Goal: Task Accomplishment & Management: Complete application form

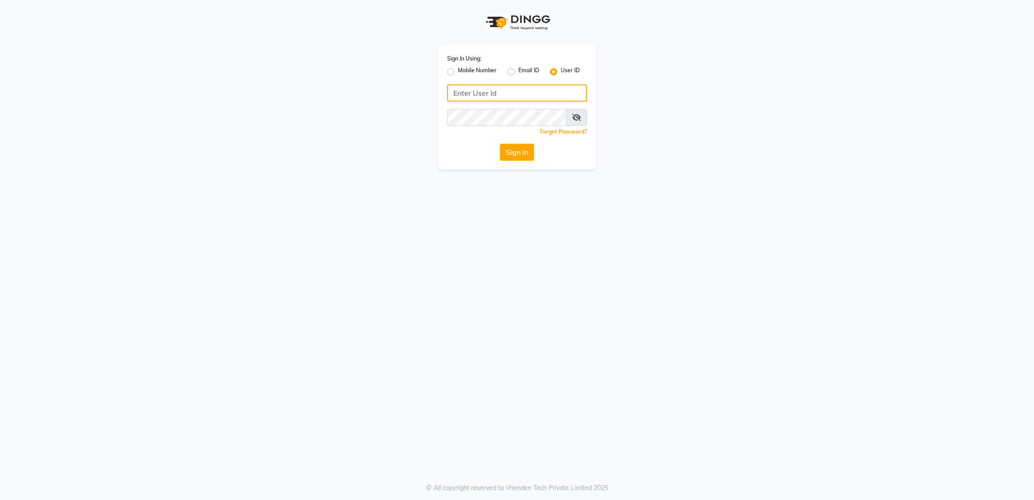
type input "rk123"
click at [707, 165] on div "Sign In Using: Mobile Number Email ID User ID rk123 Remember me Forgot Password…" at bounding box center [517, 85] width 515 height 170
click at [519, 149] on button "Sign In" at bounding box center [517, 152] width 34 height 17
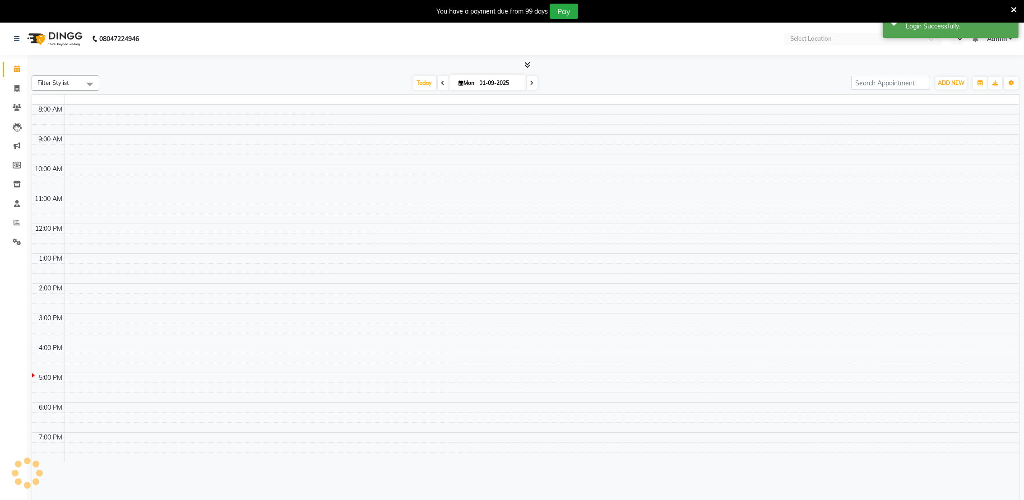
select select "en"
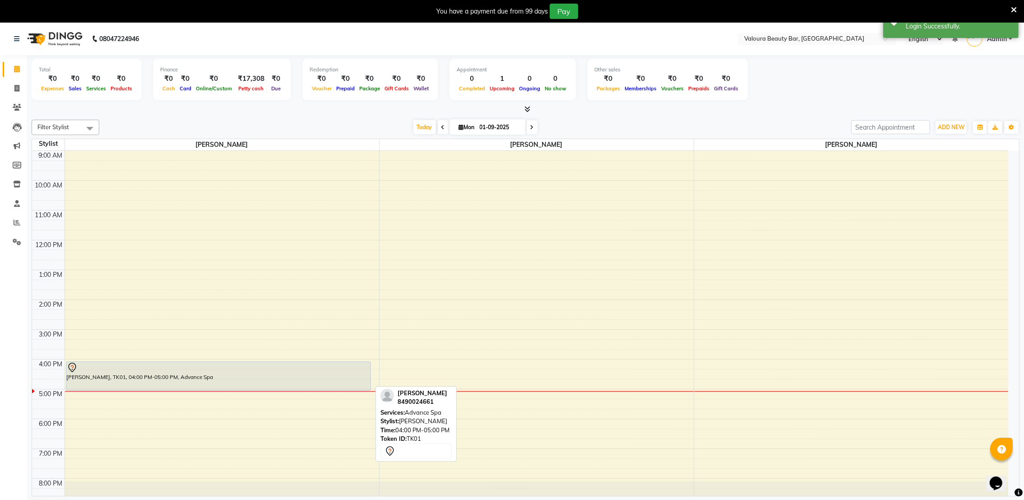
click at [300, 372] on div "Jyoti Ben, TK01, 04:00 PM-05:00 PM, Advance Spa" at bounding box center [218, 376] width 305 height 28
select select "7"
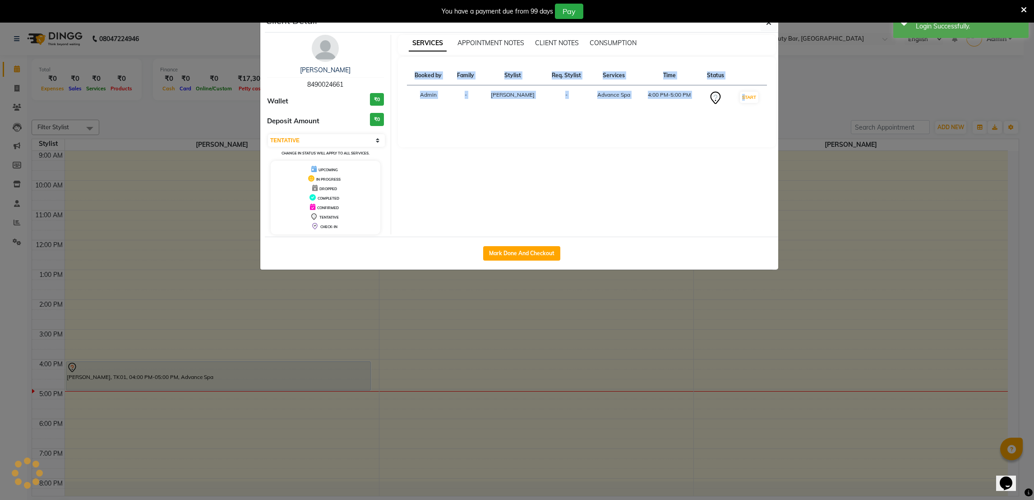
click at [300, 372] on ngb-modal-window "Client Detail Jyoti Ben 8490024661 Wallet ₹0 Deposit Amount ₹0 Select IN SERVIC…" at bounding box center [517, 250] width 1034 height 500
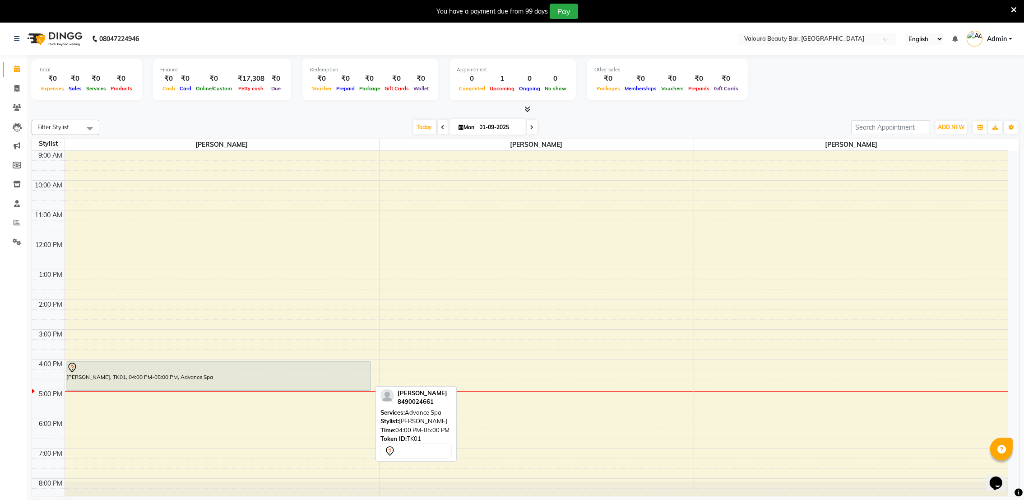
click at [300, 372] on div "Jyoti Ben, TK01, 04:00 PM-05:00 PM, Advance Spa" at bounding box center [218, 376] width 305 height 28
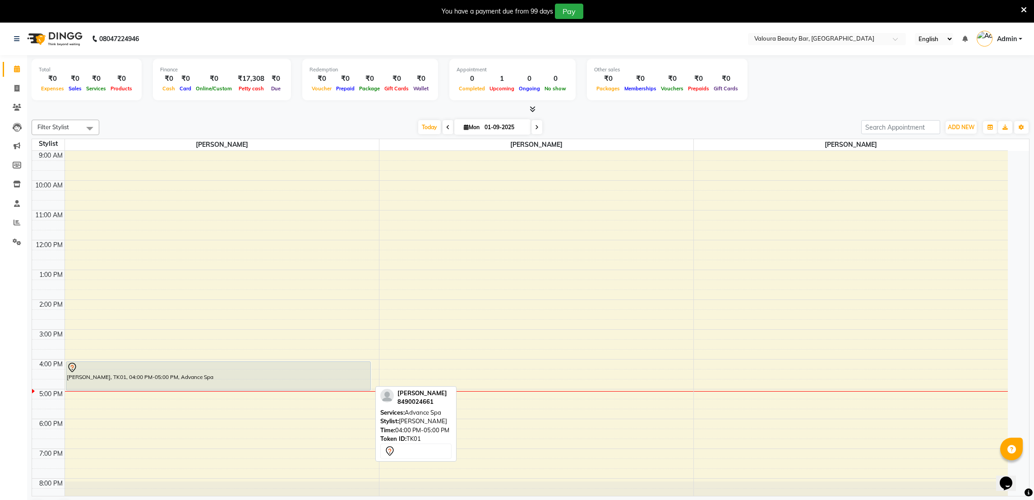
select select "7"
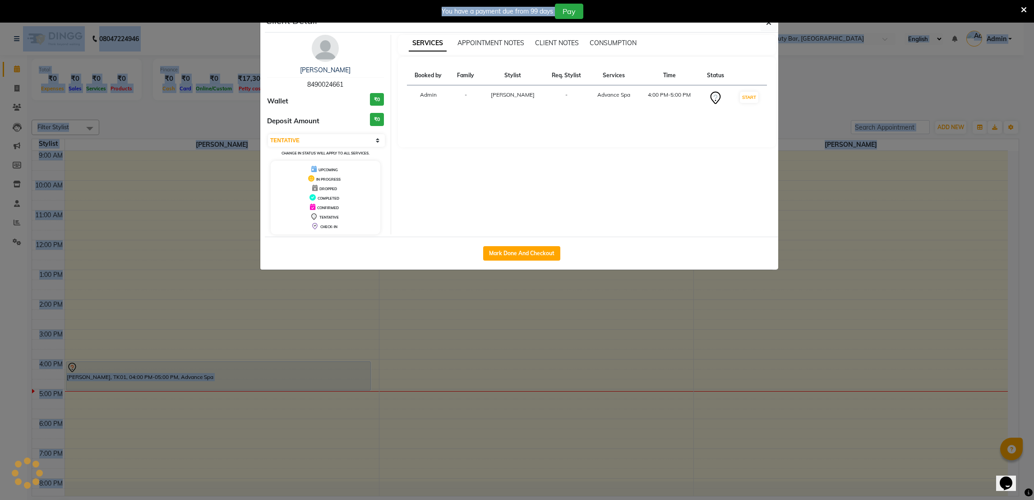
click at [300, 372] on ngb-modal-window "Client Detail Jyoti Ben 8490024661 Wallet ₹0 Deposit Amount ₹0 Select IN SERVIC…" at bounding box center [517, 250] width 1034 height 500
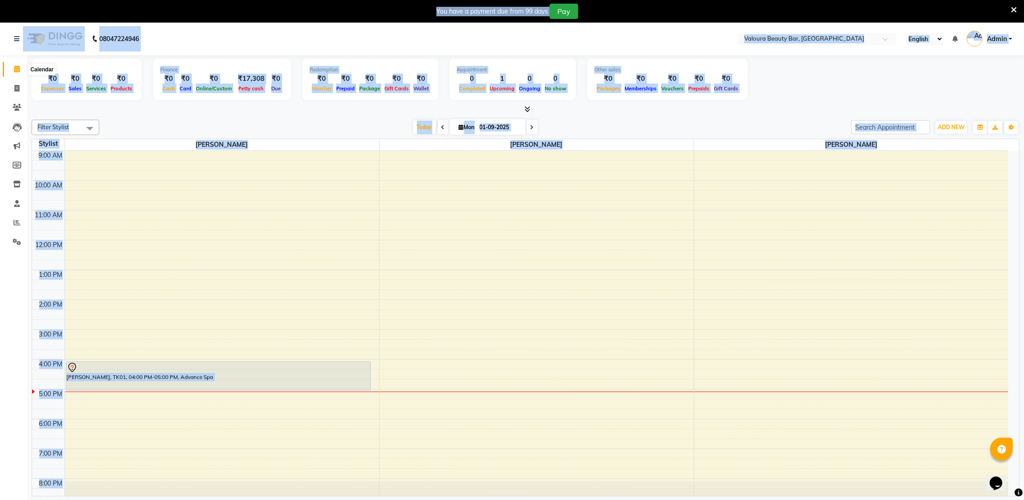
click at [14, 69] on icon at bounding box center [17, 68] width 6 height 7
click at [14, 88] on icon at bounding box center [16, 88] width 5 height 7
select select "service"
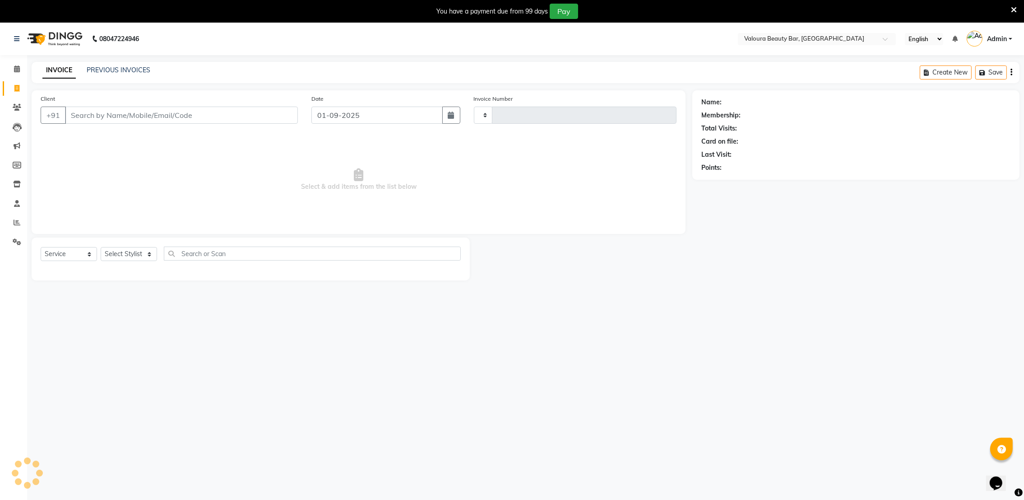
type input "0075"
select select "7995"
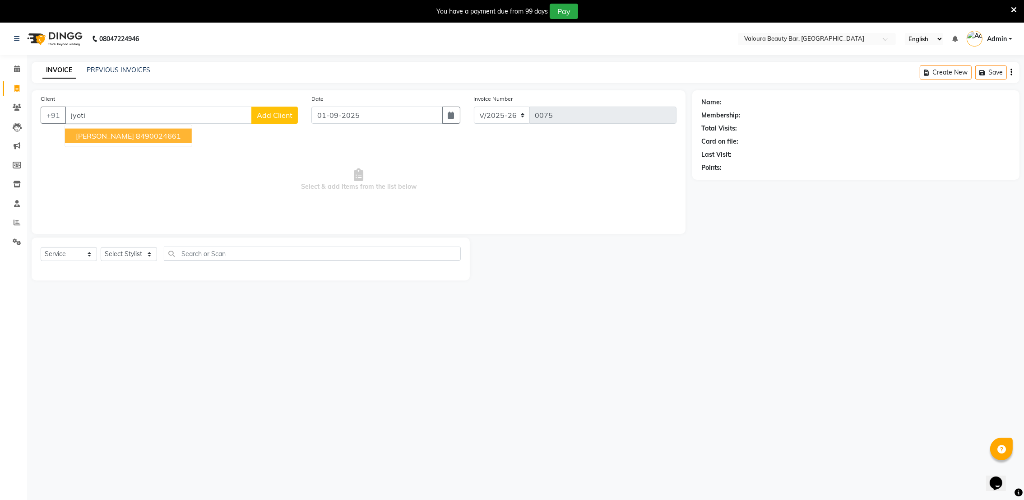
click at [136, 139] on ngb-highlight "8490024661" at bounding box center [158, 135] width 45 height 9
type input "8490024661"
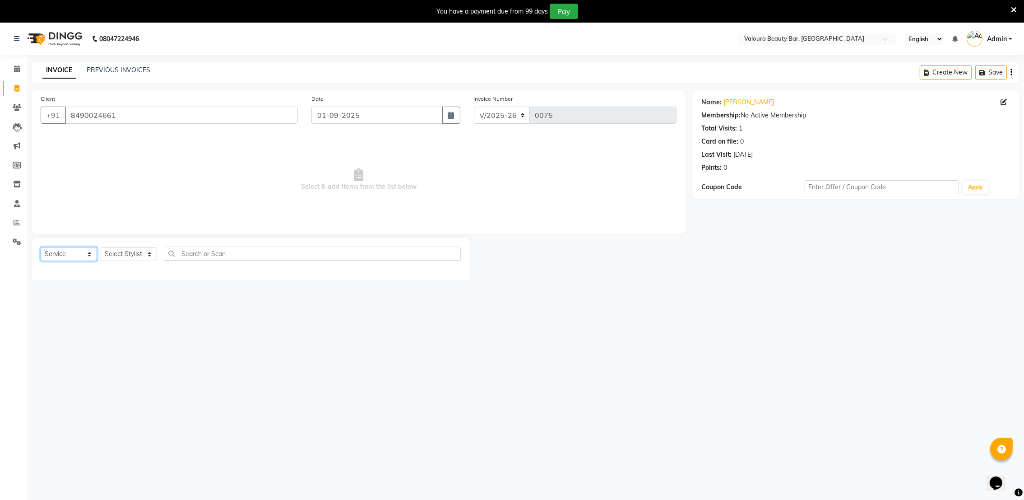
click at [55, 254] on select "Select Service Product Membership Package Voucher Prepaid Gift Card" at bounding box center [69, 254] width 56 height 14
click at [41, 247] on select "Select Service Product Membership Package Voucher Prepaid Gift Card" at bounding box center [69, 254] width 56 height 14
click at [365, 119] on input "01-09-2025" at bounding box center [376, 115] width 131 height 17
select select "9"
select select "2025"
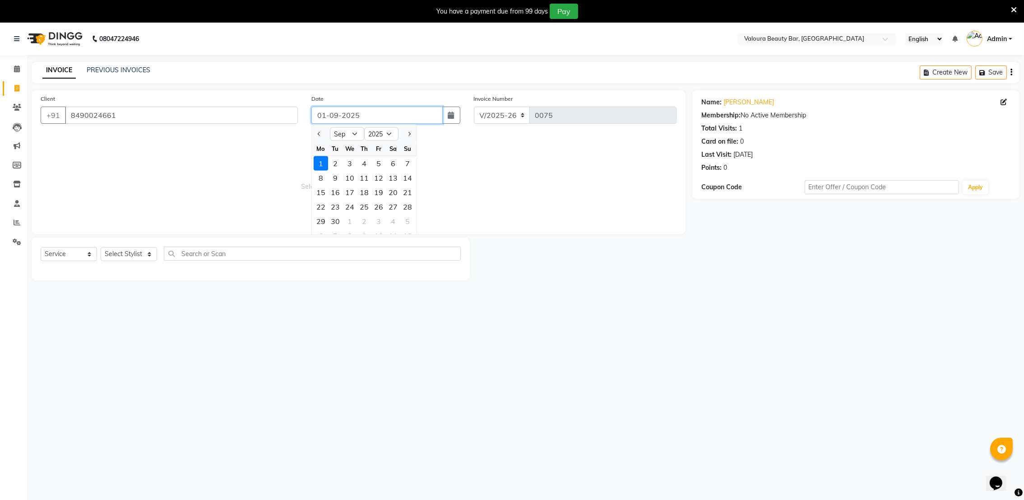
click at [365, 119] on input "01-09-2025" at bounding box center [376, 115] width 131 height 17
click at [682, 309] on div "08047224946 Select Location × Valoura Beauty Bar, New Ring Road English ENGLISH…" at bounding box center [512, 273] width 1024 height 500
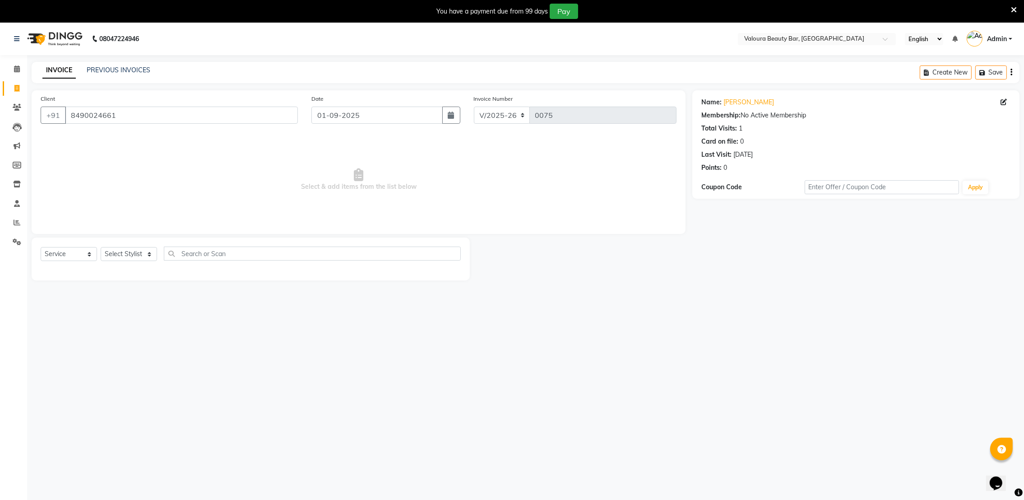
click at [728, 300] on div "08047224946 Select Location × Valoura Beauty Bar, New Ring Road English ENGLISH…" at bounding box center [512, 273] width 1024 height 500
drag, startPoint x: 728, startPoint y: 300, endPoint x: 765, endPoint y: 311, distance: 38.3
click at [765, 311] on div "08047224946 Select Location × Valoura Beauty Bar, New Ring Road English ENGLISH…" at bounding box center [512, 273] width 1024 height 500
click at [1016, 7] on icon at bounding box center [1014, 10] width 6 height 8
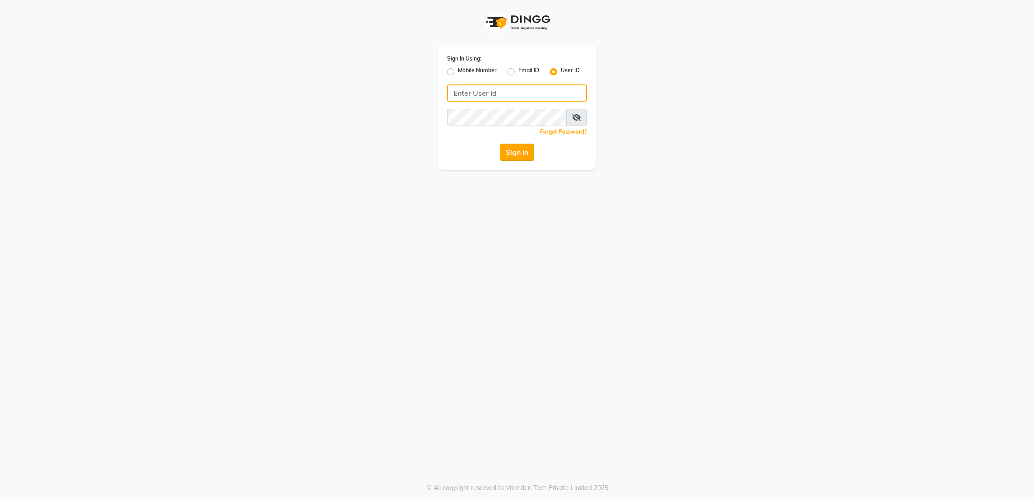
type input "rk123"
click at [525, 157] on button "Sign In" at bounding box center [517, 152] width 34 height 17
click at [525, 157] on div "Sign In" at bounding box center [517, 152] width 140 height 17
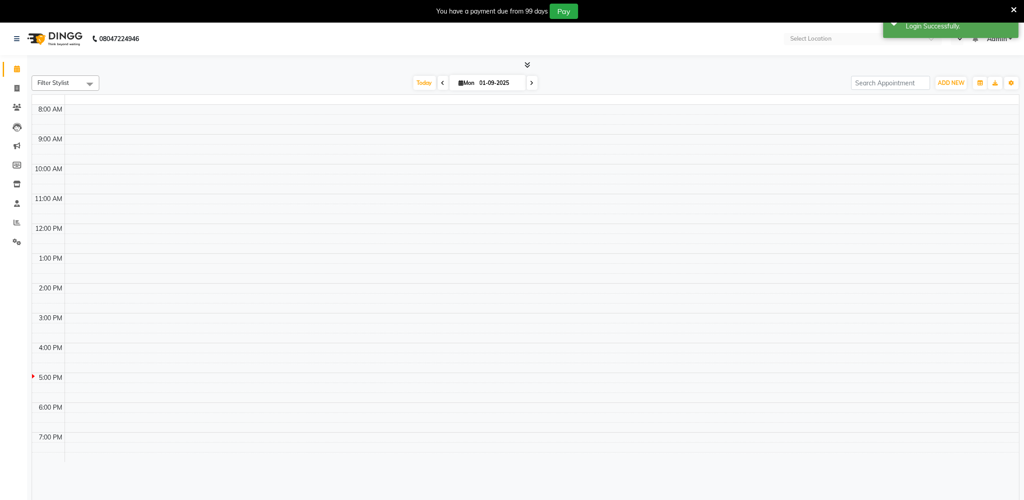
select select "en"
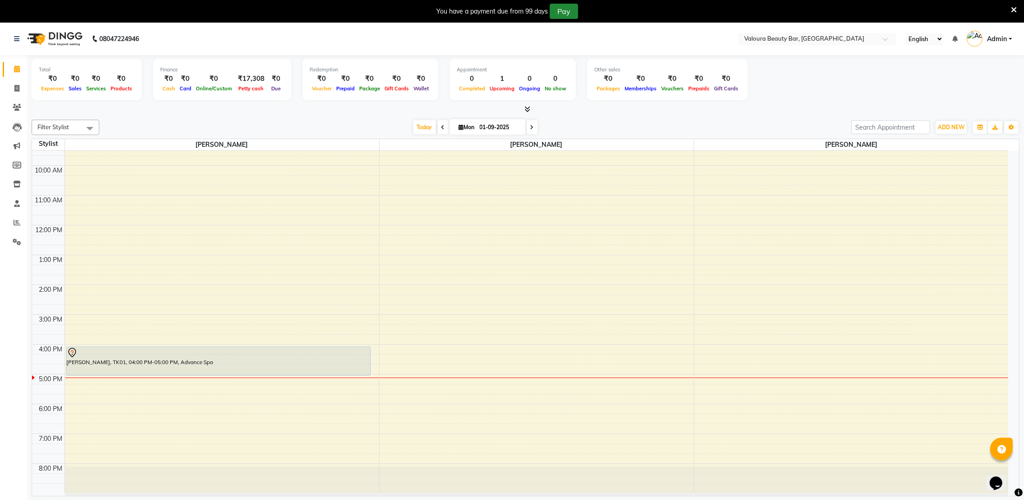
click at [564, 13] on button "Pay" at bounding box center [564, 11] width 28 height 15
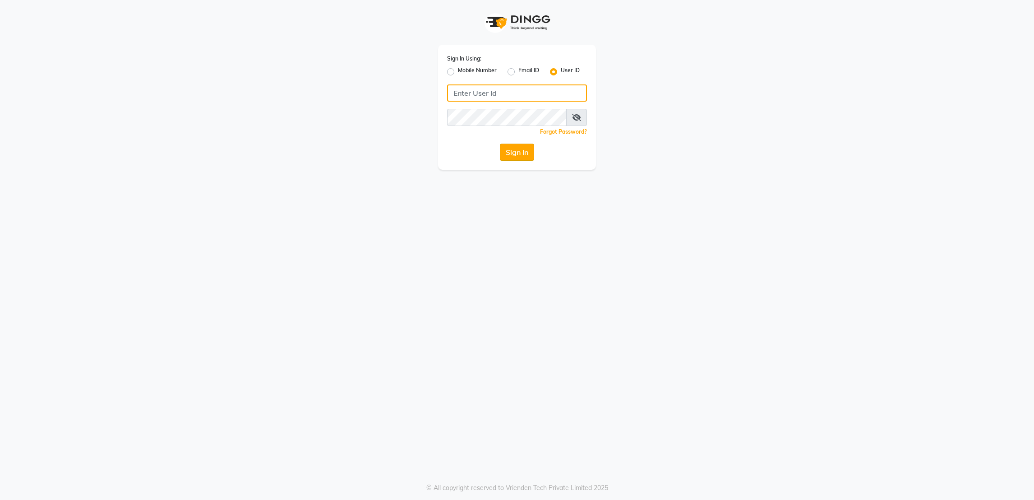
type input "rk123"
click at [514, 155] on button "Sign In" at bounding box center [517, 152] width 34 height 17
click at [514, 155] on div "Sign In" at bounding box center [517, 152] width 140 height 17
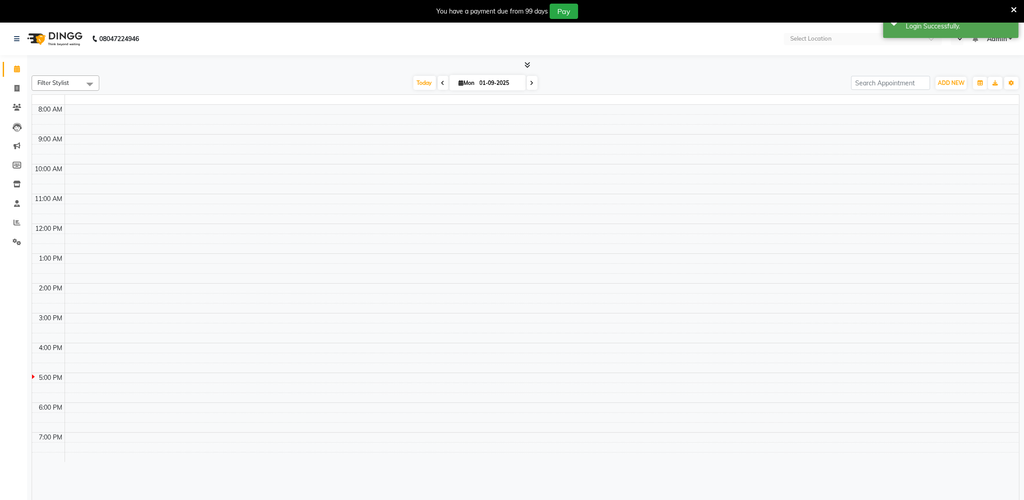
select select "en"
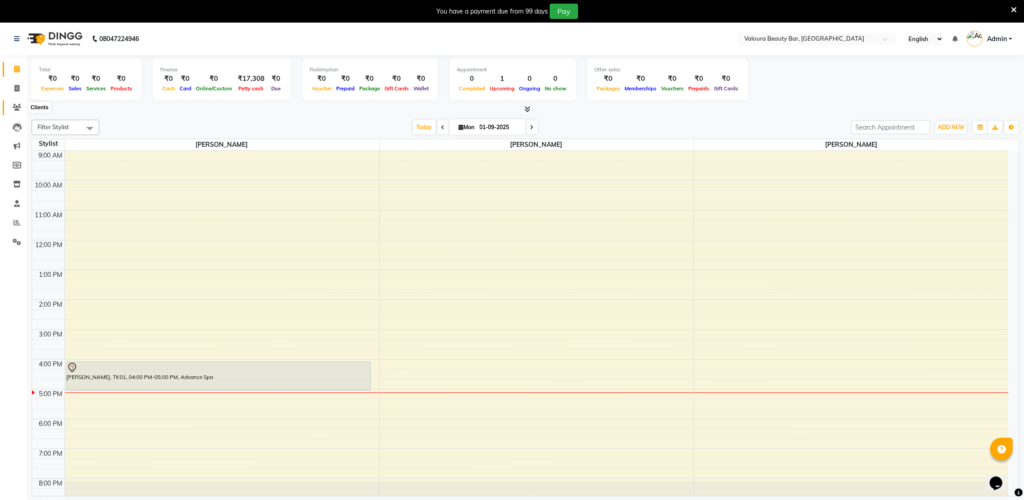
click at [14, 109] on icon at bounding box center [17, 107] width 9 height 7
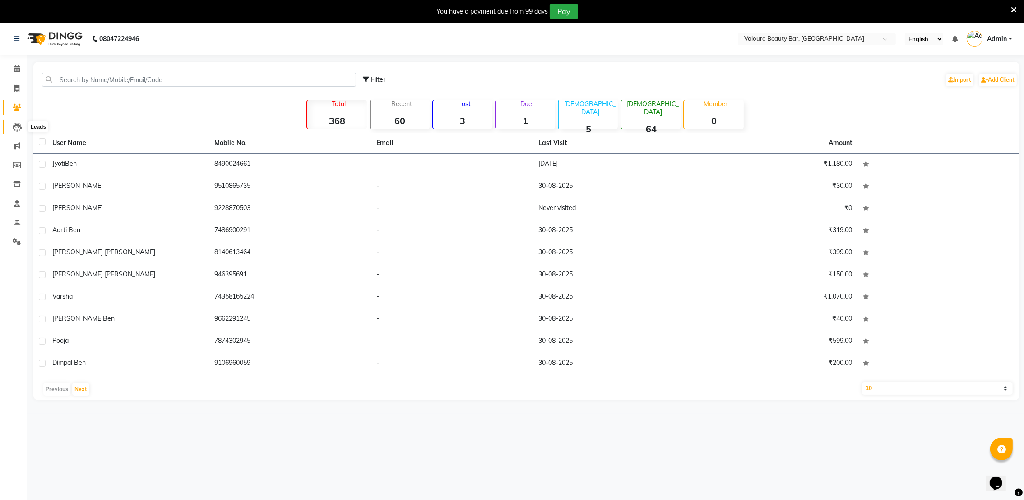
click at [13, 128] on icon at bounding box center [17, 127] width 9 height 9
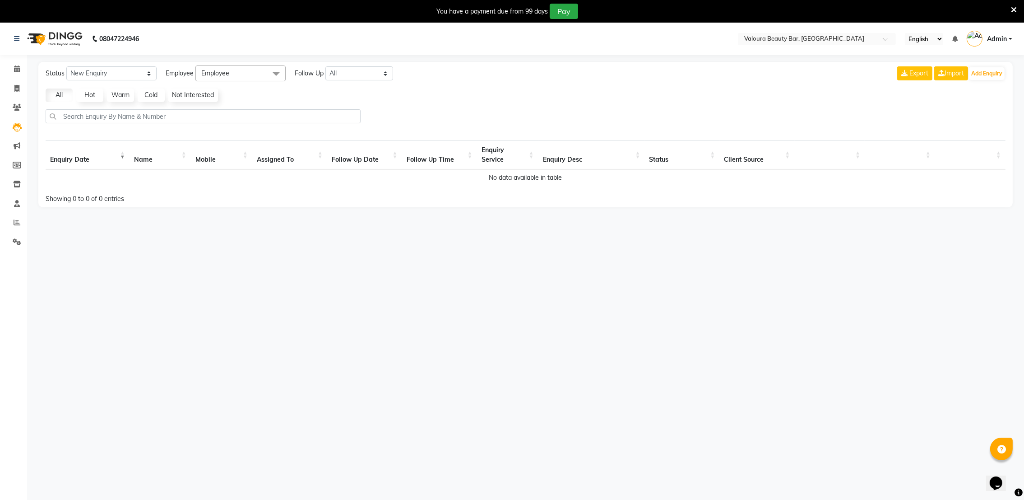
click at [1013, 11] on icon at bounding box center [1014, 10] width 6 height 8
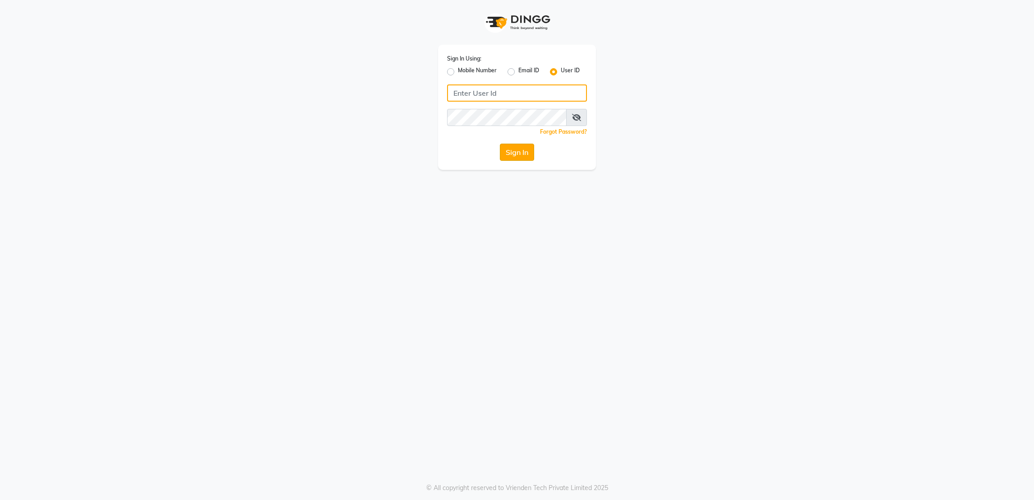
type input "rk123"
click at [516, 155] on button "Sign In" at bounding box center [517, 152] width 34 height 17
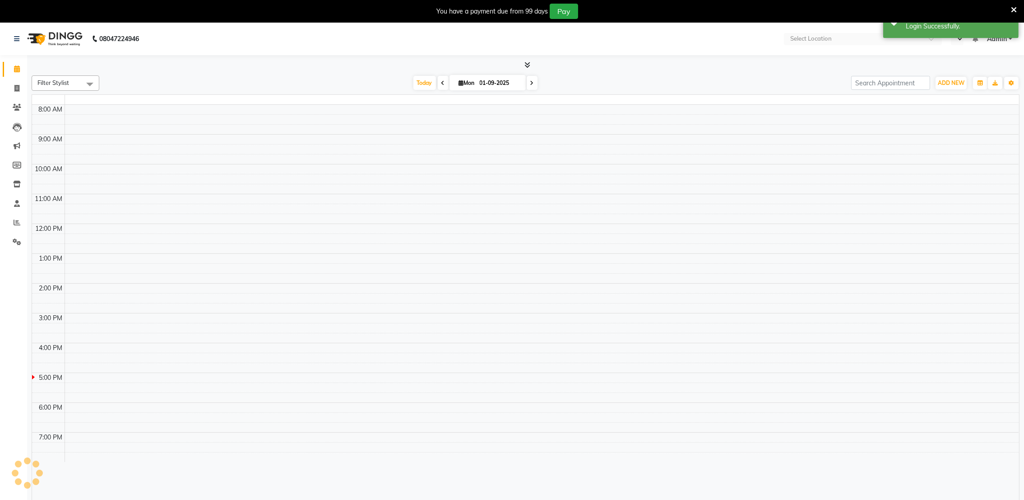
select select "en"
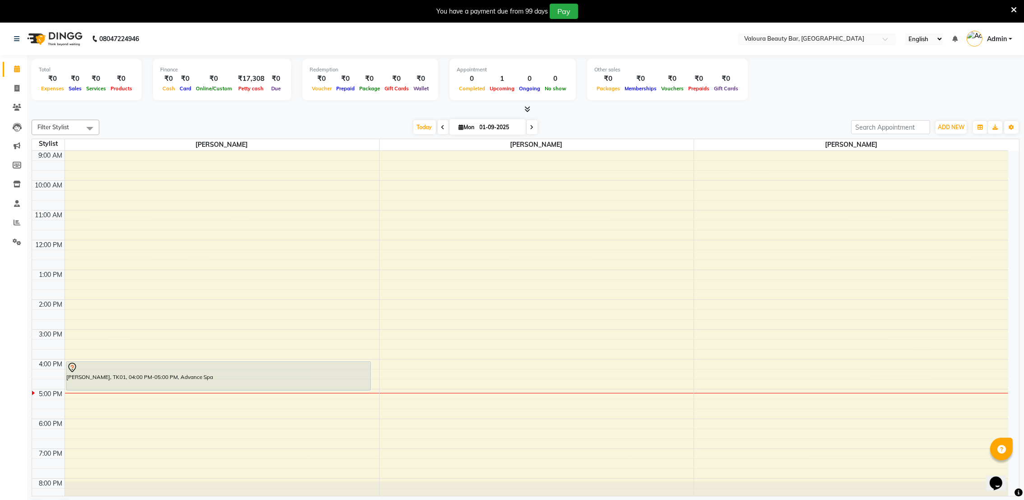
click at [1000, 478] on icon "Chat widget" at bounding box center [995, 483] width 13 height 14
click at [999, 481] on icon "Chat widget" at bounding box center [993, 484] width 11 height 6
click at [1000, 478] on icon "Chat widget" at bounding box center [995, 483] width 13 height 14
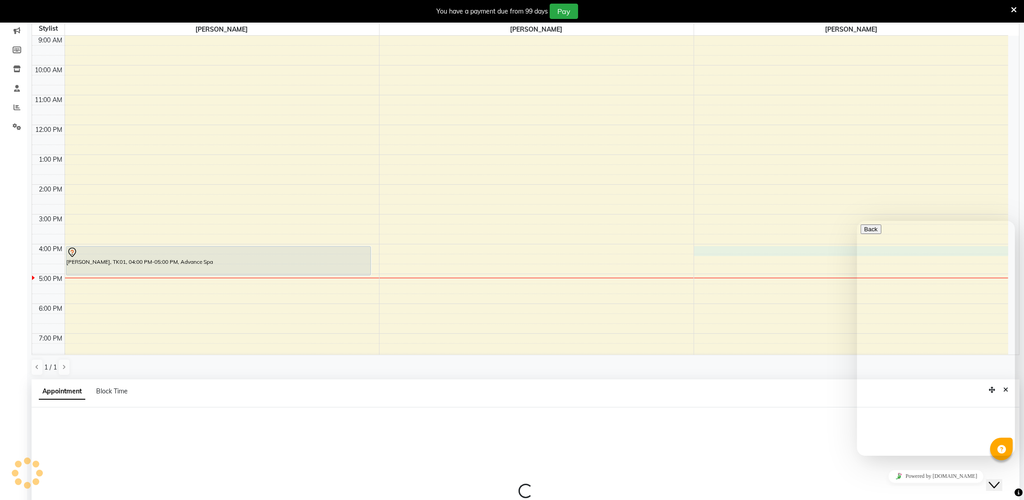
scroll to position [199, 0]
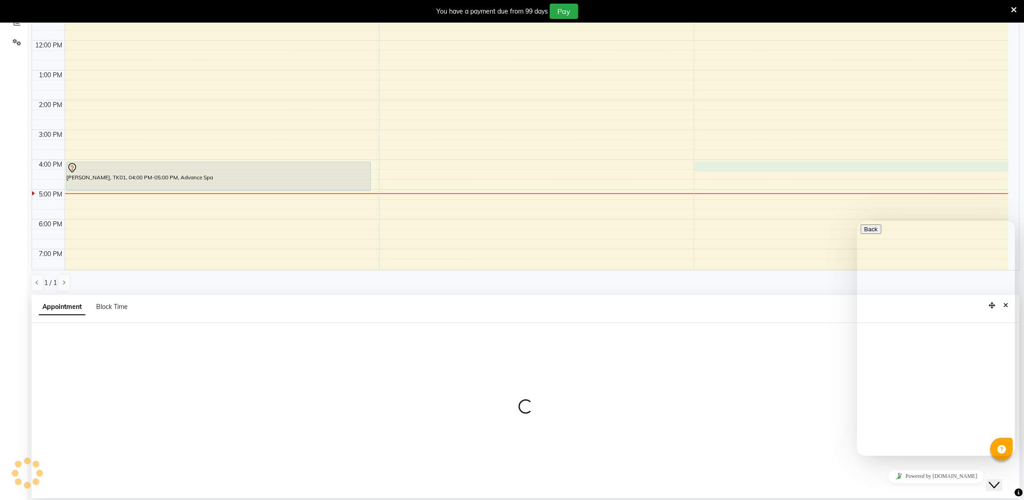
select select "72270"
select select "960"
select select "tentative"
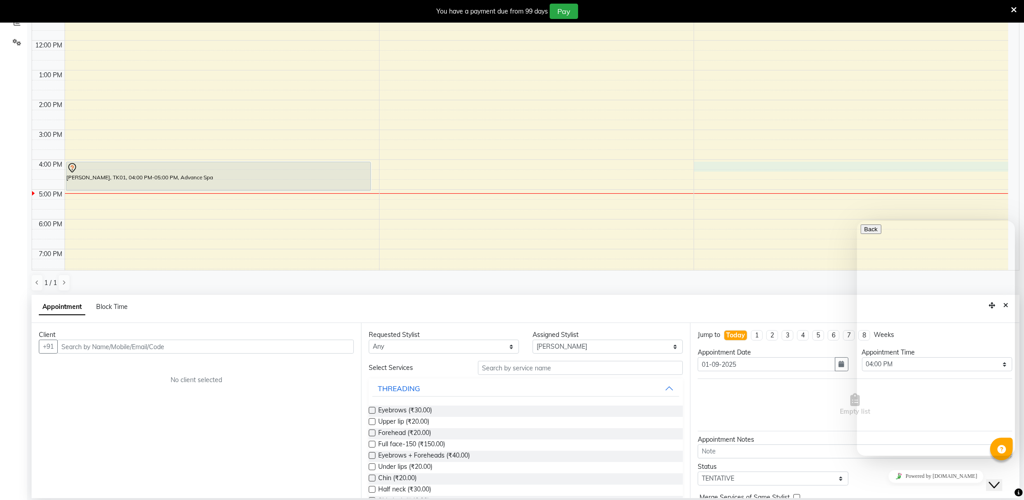
click at [800, 343] on div "Jump to Today 1 2 3 4 5 6 7 8 Weeks" at bounding box center [855, 339] width 328 height 18
click at [957, 155] on div "9:00 AM 10:00 AM 11:00 AM 12:00 PM 1:00 PM 2:00 PM 3:00 PM 4:00 PM 5:00 PM 6:00…" at bounding box center [520, 129] width 976 height 357
click at [999, 479] on icon "Close Chat This icon closes the chat window." at bounding box center [993, 484] width 11 height 11
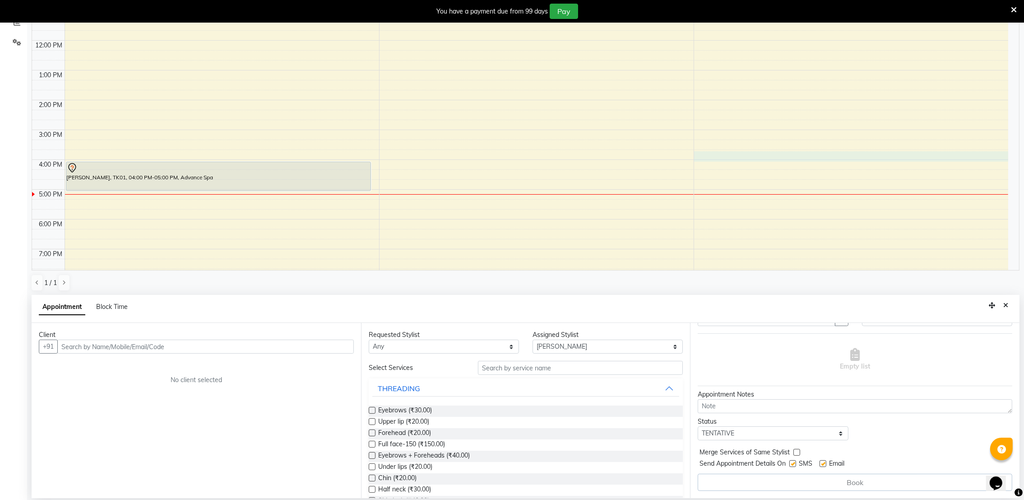
scroll to position [46, 0]
click at [858, 484] on div "Book" at bounding box center [855, 481] width 315 height 17
click at [850, 484] on div "Book" at bounding box center [855, 481] width 315 height 17
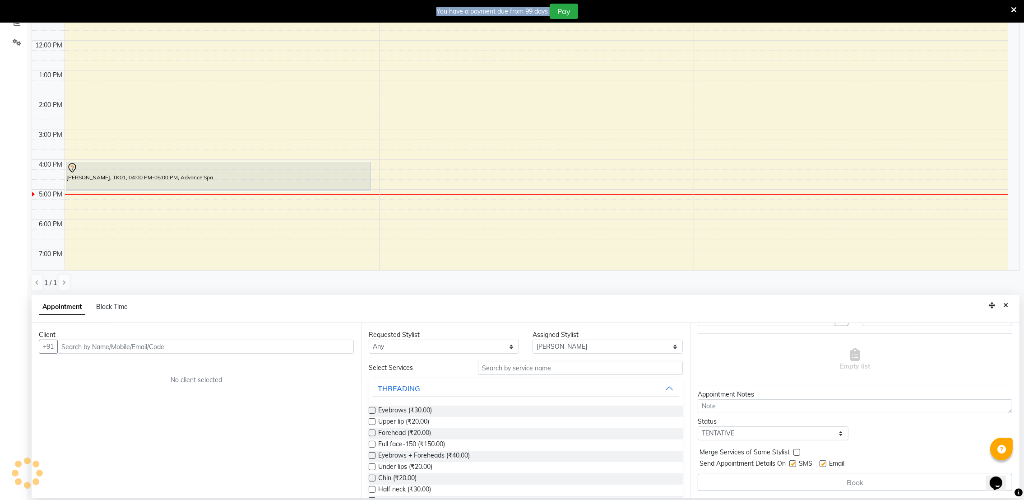
click at [850, 484] on div "Book" at bounding box center [855, 481] width 315 height 17
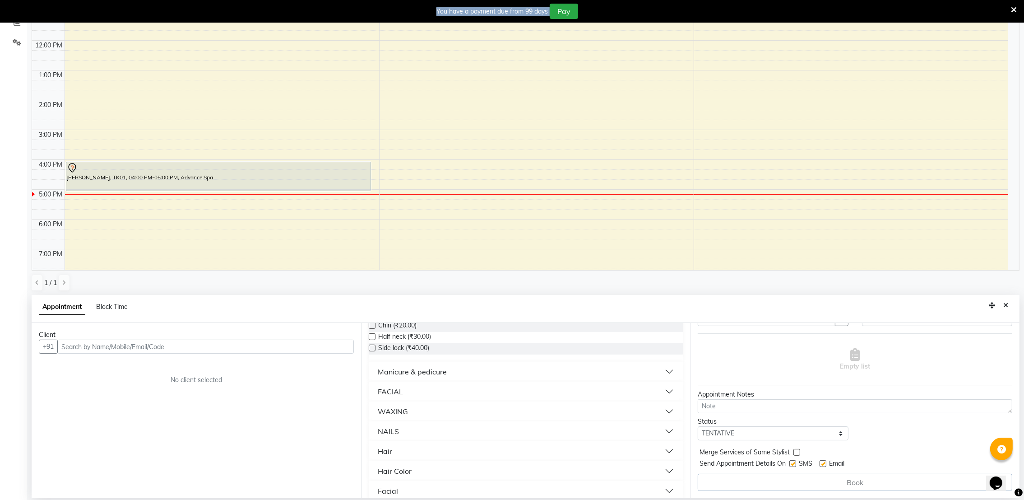
click at [399, 451] on button "Hair" at bounding box center [525, 451] width 307 height 16
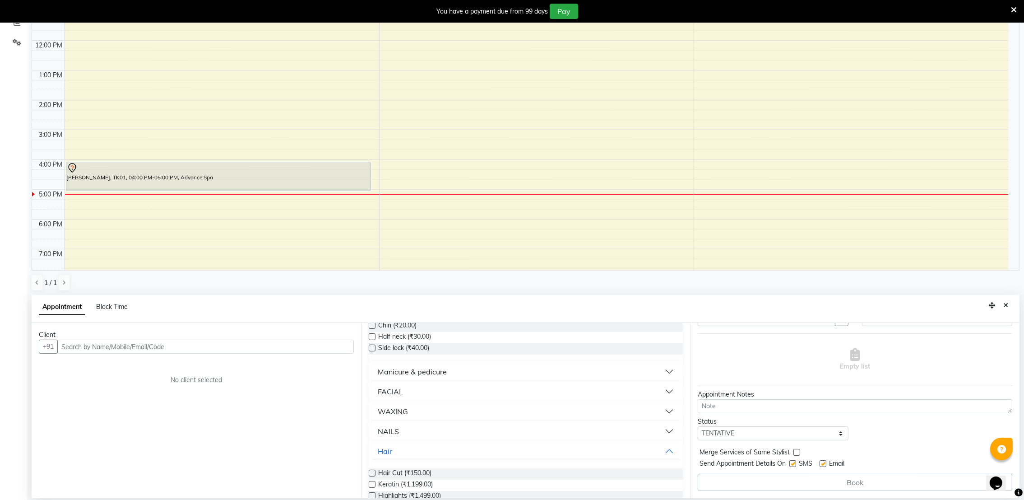
click at [678, 445] on div "Requested Stylist Any Devanshi Jinal Krupal Parmar Assigned Stylist Select Deva…" at bounding box center [525, 410] width 329 height 175
drag, startPoint x: 678, startPoint y: 446, endPoint x: 686, endPoint y: 438, distance: 11.5
click at [686, 438] on div "Requested Stylist Any Devanshi Jinal Krupal Parmar Assigned Stylist Select Deva…" at bounding box center [525, 410] width 329 height 175
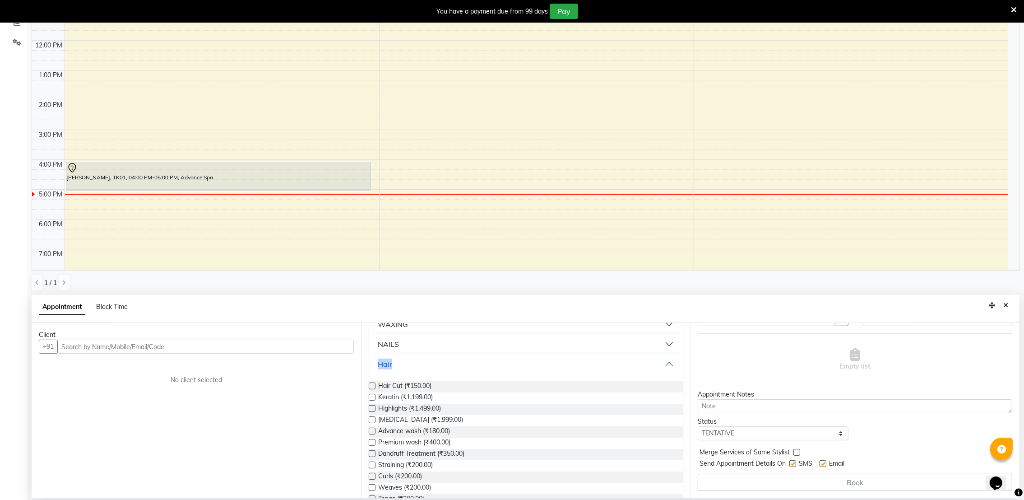
scroll to position [305, 0]
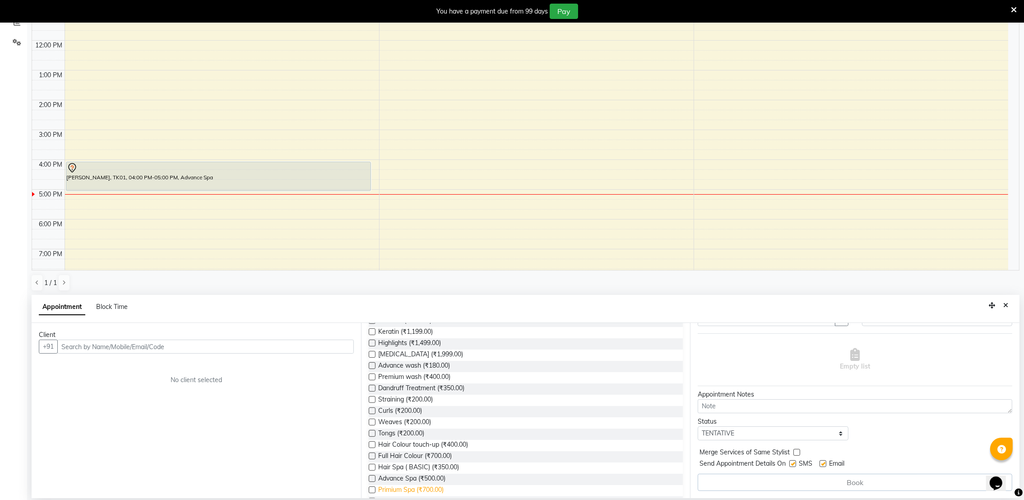
click at [406, 490] on span "Primium Spa (₹700.00)" at bounding box center [410, 490] width 65 height 11
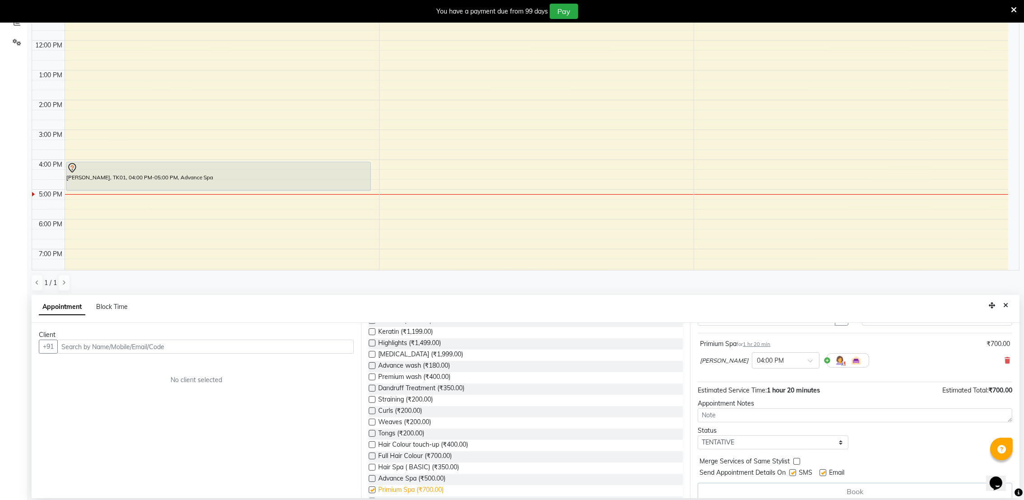
checkbox input "false"
click at [856, 493] on div "Book" at bounding box center [855, 490] width 315 height 17
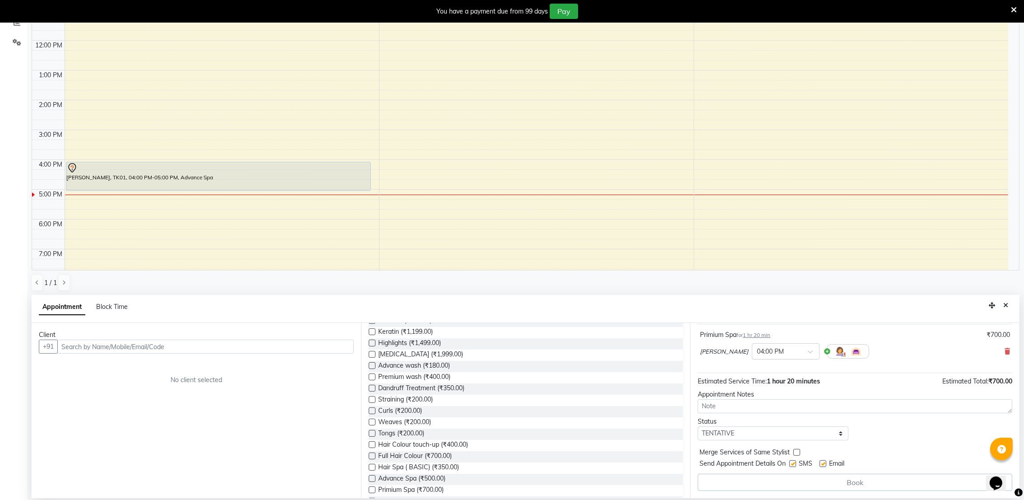
click at [827, 480] on div "Book" at bounding box center [855, 481] width 315 height 17
click at [74, 170] on icon at bounding box center [72, 167] width 8 height 9
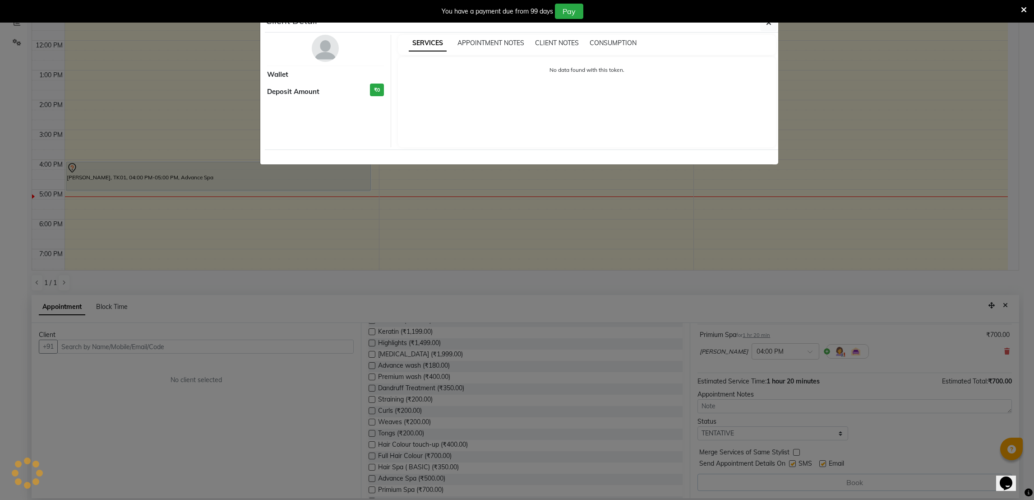
click at [74, 170] on ngb-modal-window "Client Detail Wallet Deposit Amount ₹0 SERVICES APPOINTMENT NOTES CLIENT NOTES …" at bounding box center [517, 250] width 1034 height 500
select select "7"
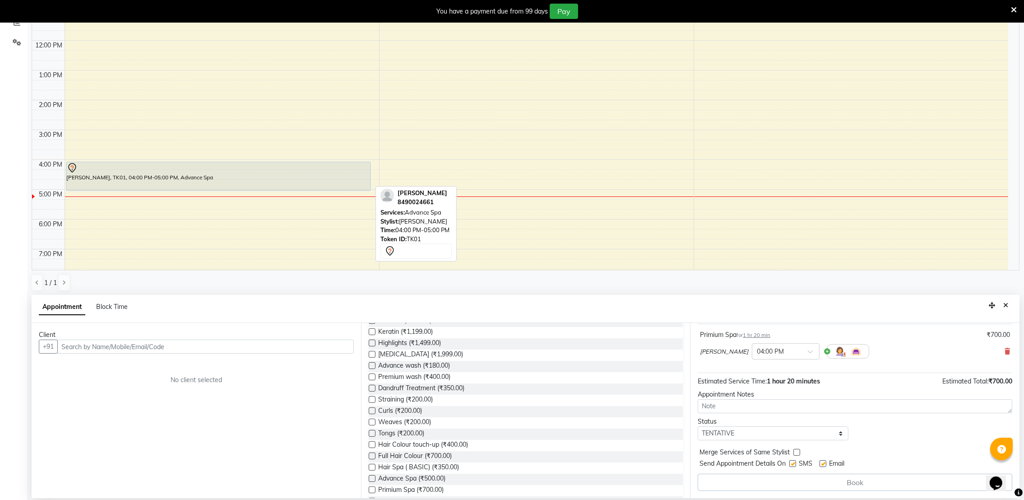
click at [74, 170] on icon at bounding box center [72, 167] width 8 height 9
select select "7"
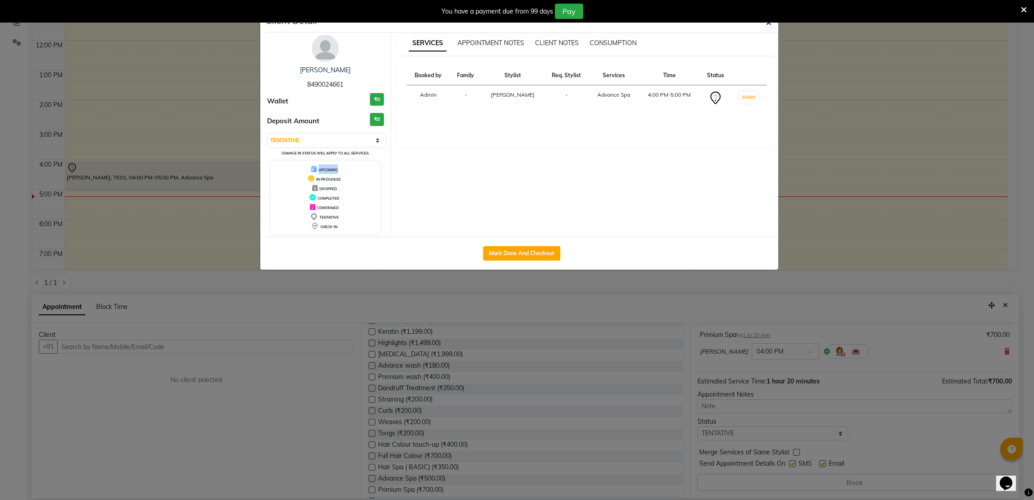
click at [74, 170] on ngb-modal-window "Client Detail Jyoti Ben 8490024661 Wallet ₹0 Deposit Amount ₹0 Select IN SERVIC…" at bounding box center [517, 250] width 1034 height 500
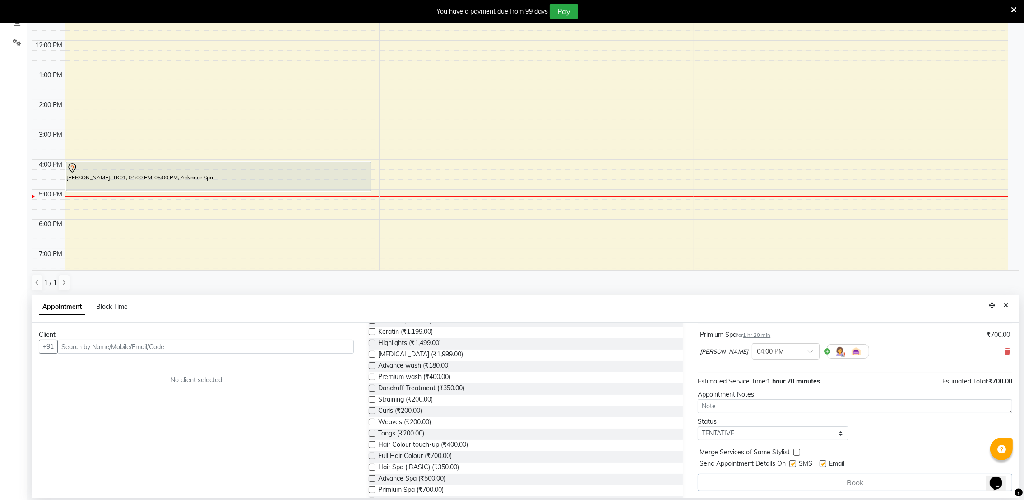
click at [74, 170] on icon at bounding box center [72, 167] width 11 height 11
select select "7"
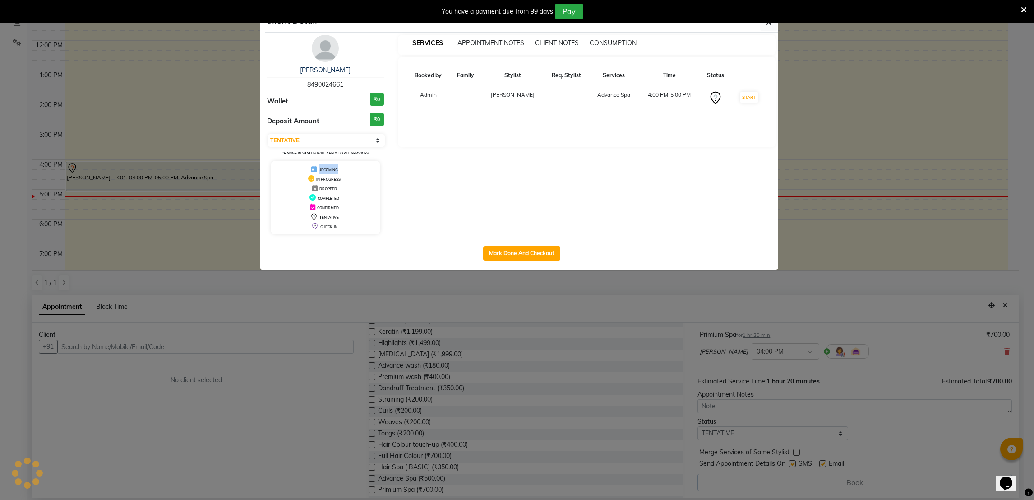
click at [74, 170] on ngb-modal-window "Client Detail Jyoti Ben 8490024661 Wallet ₹0 Deposit Amount ₹0 Select IN SERVIC…" at bounding box center [517, 250] width 1034 height 500
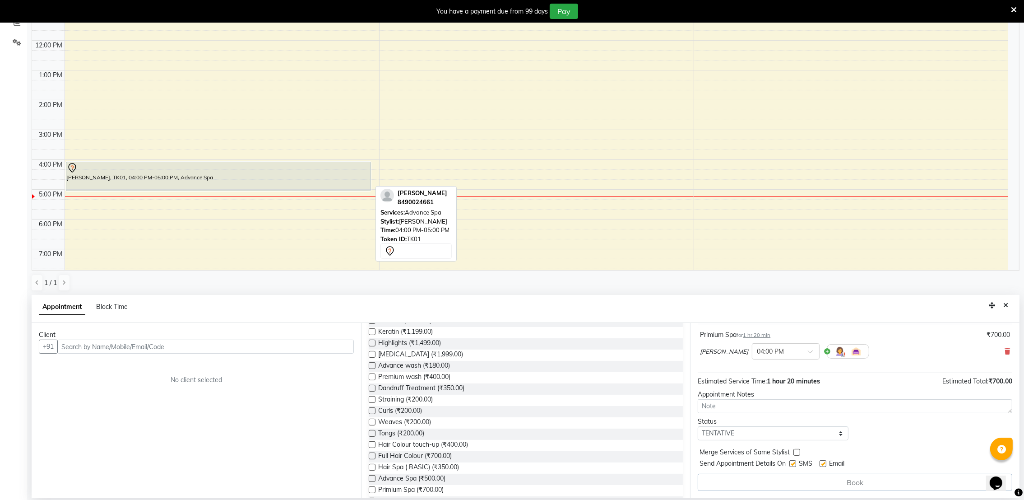
drag, startPoint x: 74, startPoint y: 170, endPoint x: 104, endPoint y: 179, distance: 31.1
click at [104, 179] on div "Jyoti Ben, TK01, 04:00 PM-05:00 PM, Advance Spa" at bounding box center [218, 176] width 305 height 28
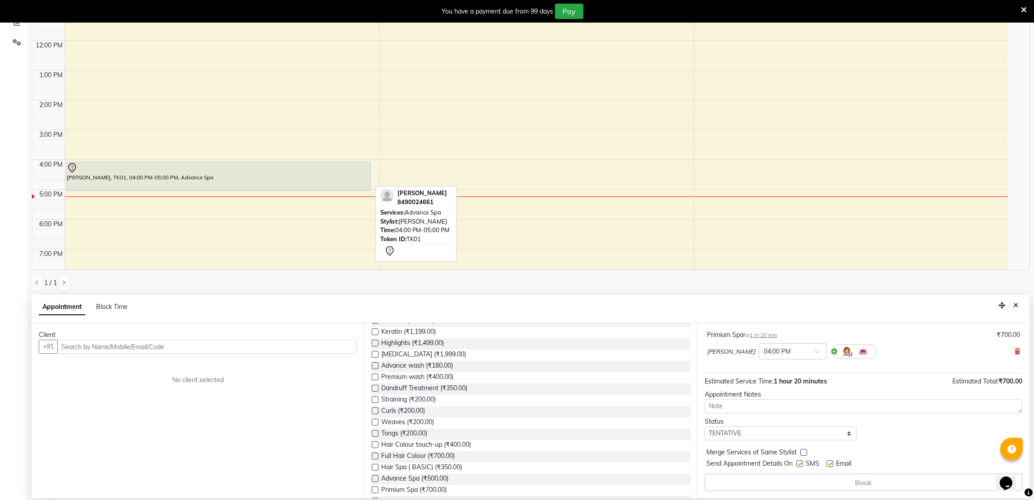
select select "7"
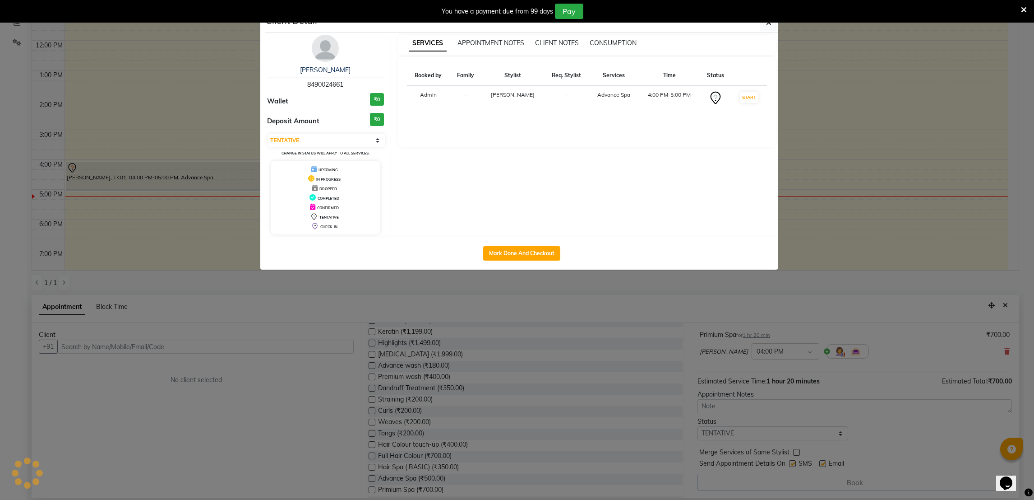
click at [104, 179] on ngb-modal-window "Client Detail Jyoti Ben 8490024661 Wallet ₹0 Deposit Amount ₹0 Select IN SERVIC…" at bounding box center [517, 250] width 1034 height 500
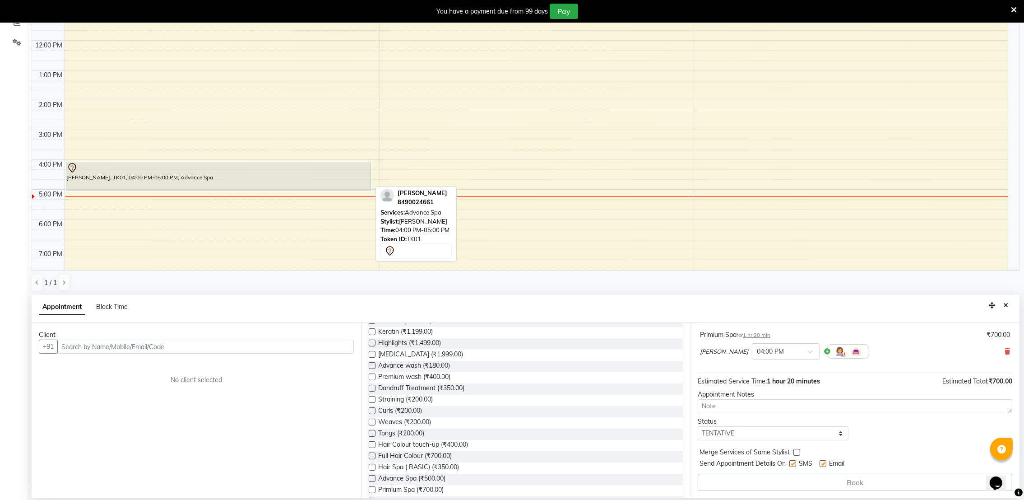
click at [104, 179] on div "Jyoti Ben, TK01, 04:00 PM-05:00 PM, Advance Spa" at bounding box center [218, 176] width 305 height 28
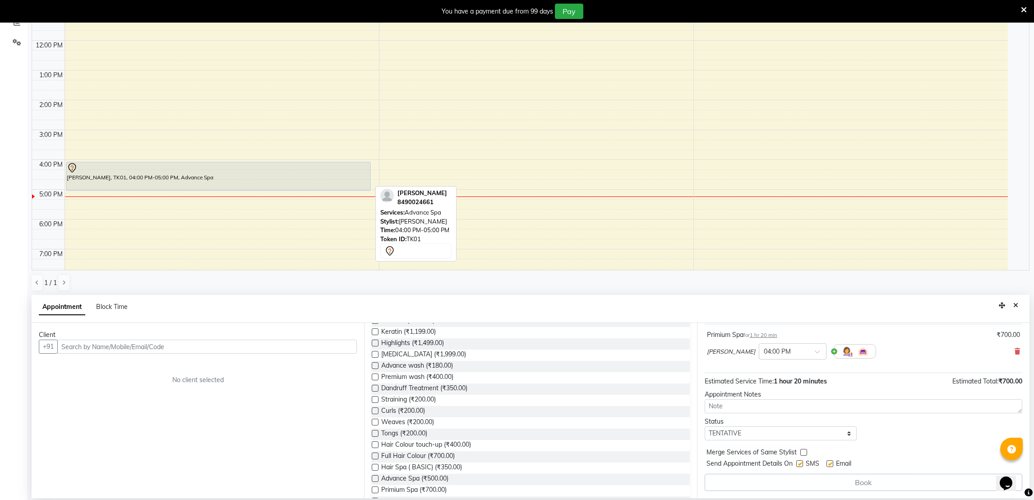
select select "7"
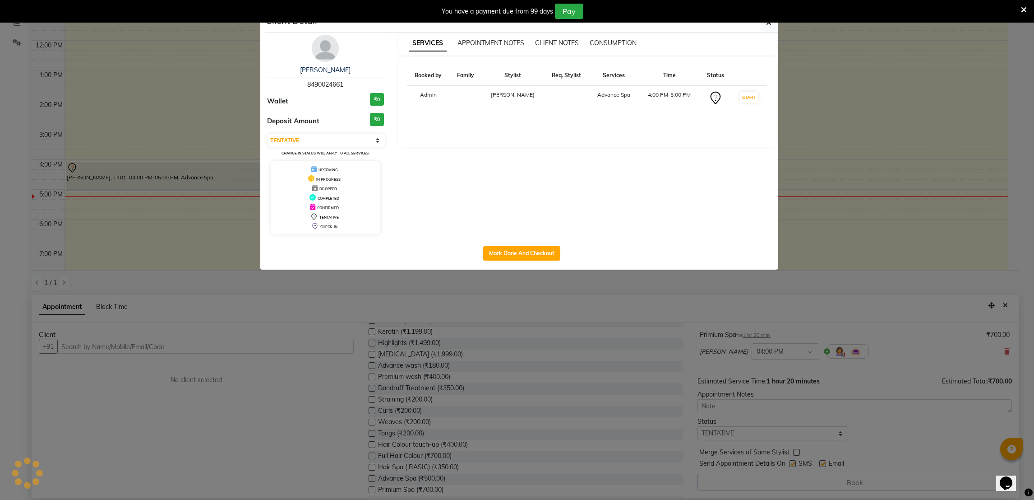
click at [104, 179] on ngb-modal-window "Client Detail Jyoti Ben 8490024661 Wallet ₹0 Deposit Amount ₹0 Select IN SERVIC…" at bounding box center [517, 250] width 1034 height 500
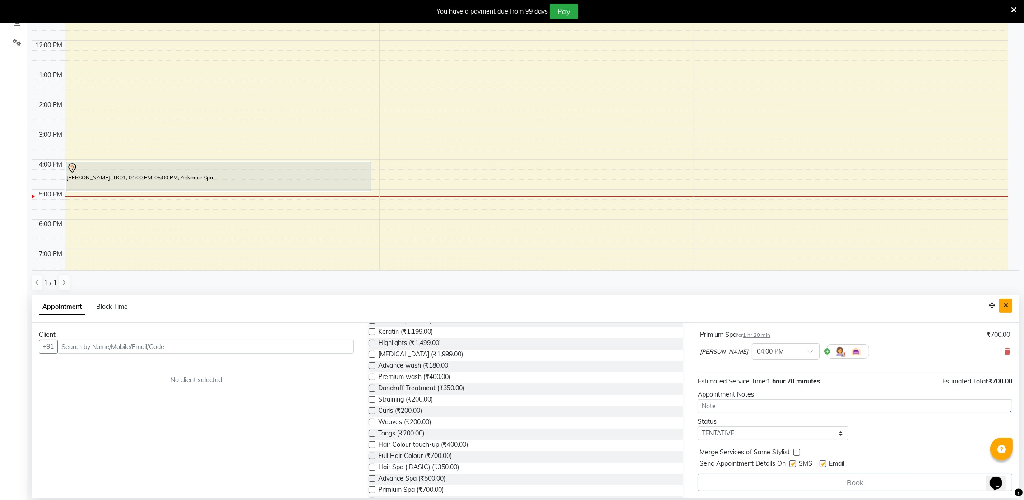
click at [1006, 306] on icon "Close" at bounding box center [1005, 305] width 5 height 6
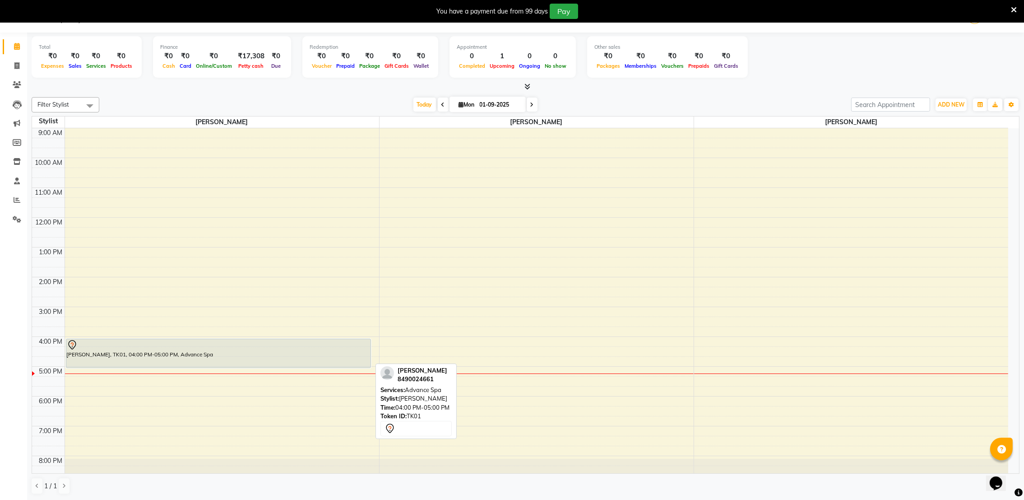
click at [85, 345] on div at bounding box center [219, 344] width 304 height 11
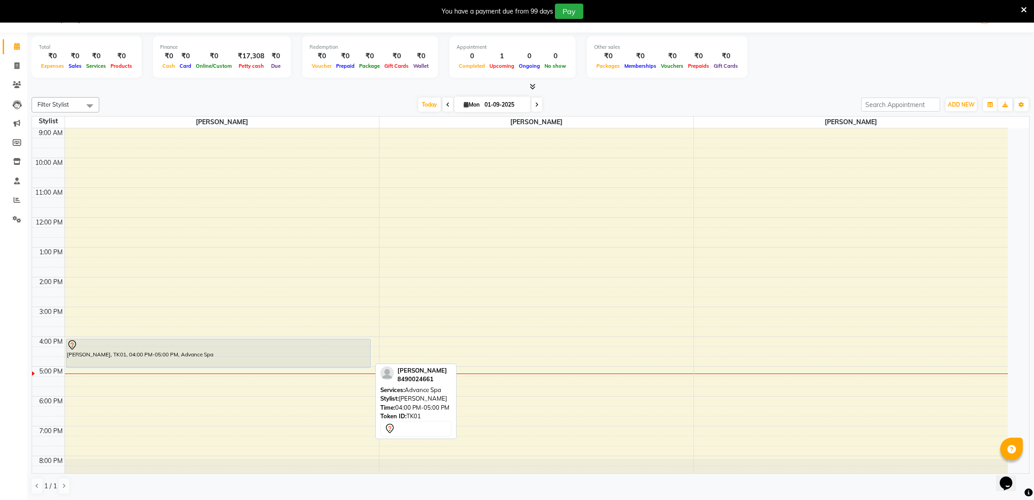
select select "7"
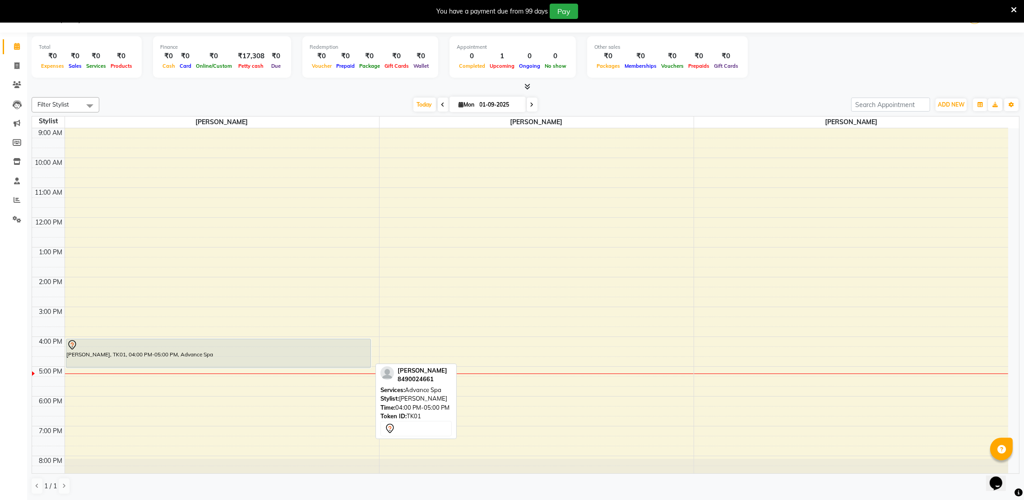
click at [85, 345] on div at bounding box center [219, 344] width 304 height 11
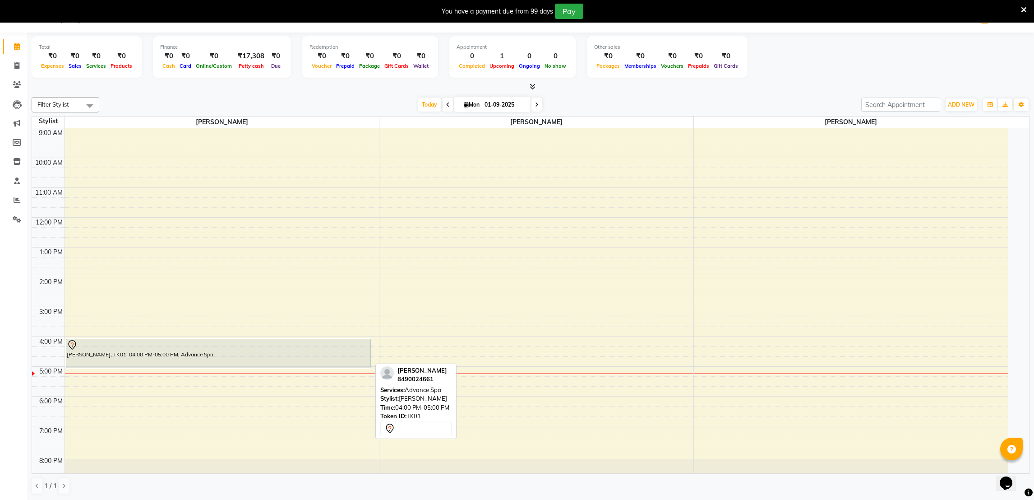
select select "7"
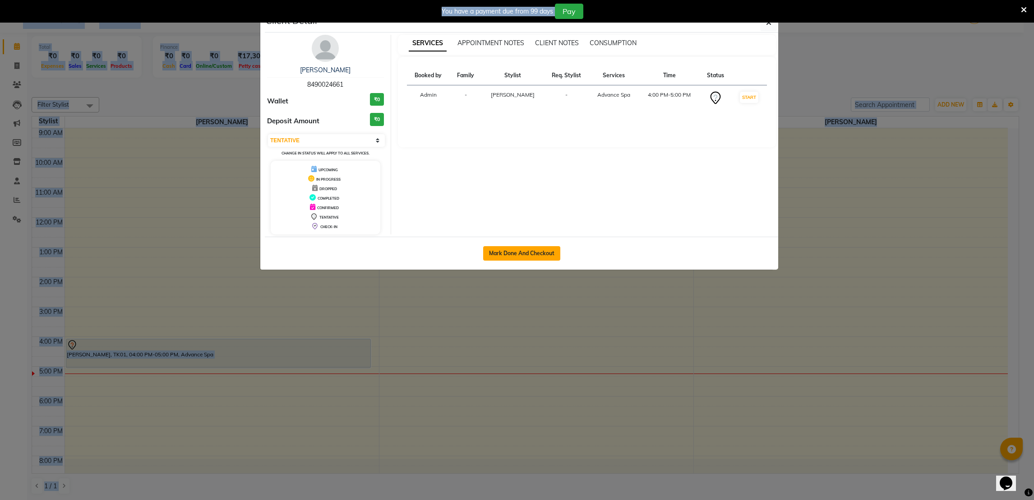
click at [528, 255] on button "Mark Done And Checkout" at bounding box center [521, 253] width 77 height 14
select select "service"
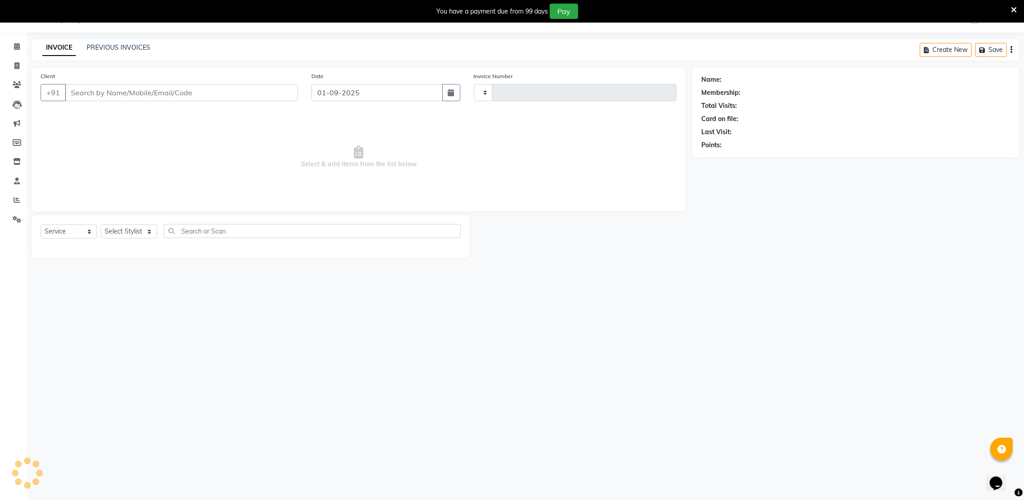
type input "0075"
select select "7995"
type input "8490024661"
select select "72271"
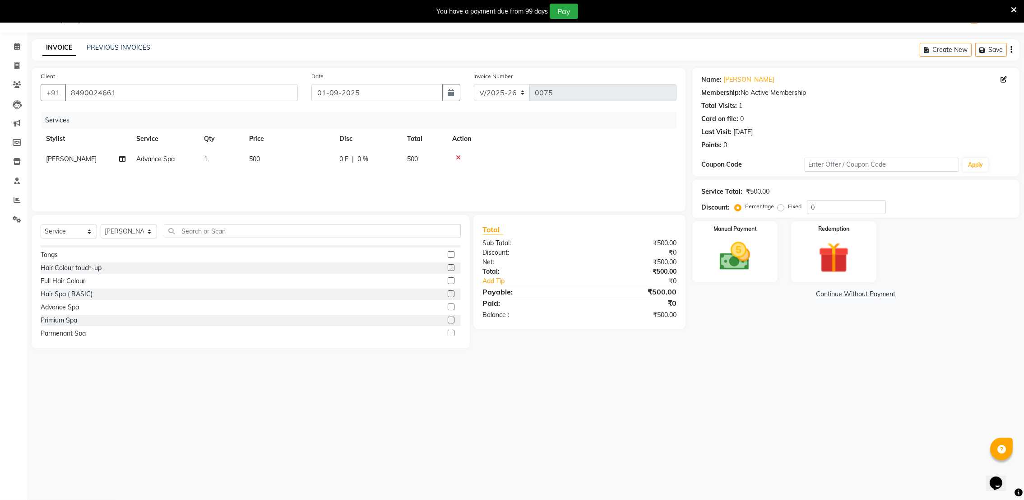
scroll to position [1161, 0]
click at [86, 292] on div "Primium Spa" at bounding box center [251, 293] width 420 height 11
click at [448, 292] on label at bounding box center [451, 293] width 7 height 7
click at [448, 292] on input "checkbox" at bounding box center [451, 294] width 6 height 6
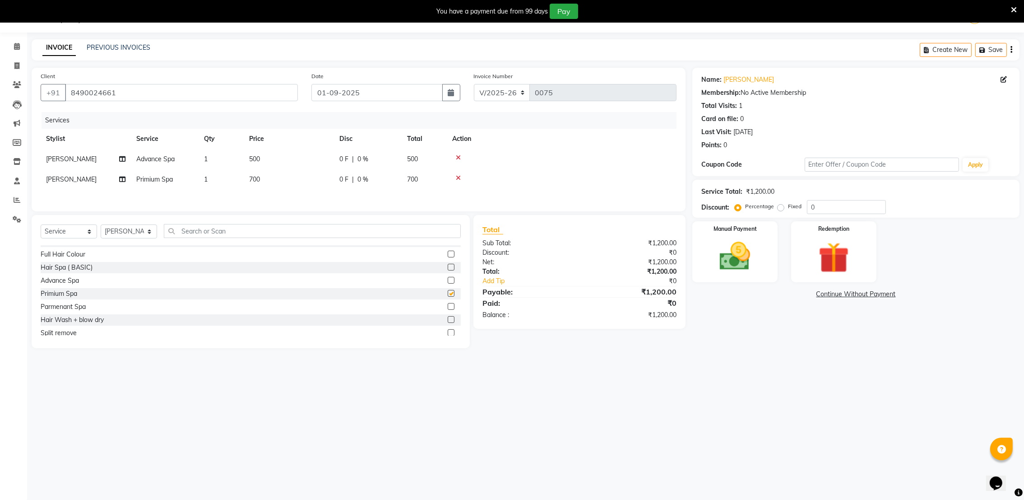
checkbox input "false"
click at [459, 159] on icon at bounding box center [458, 157] width 5 height 6
click at [737, 256] on img at bounding box center [735, 256] width 52 height 37
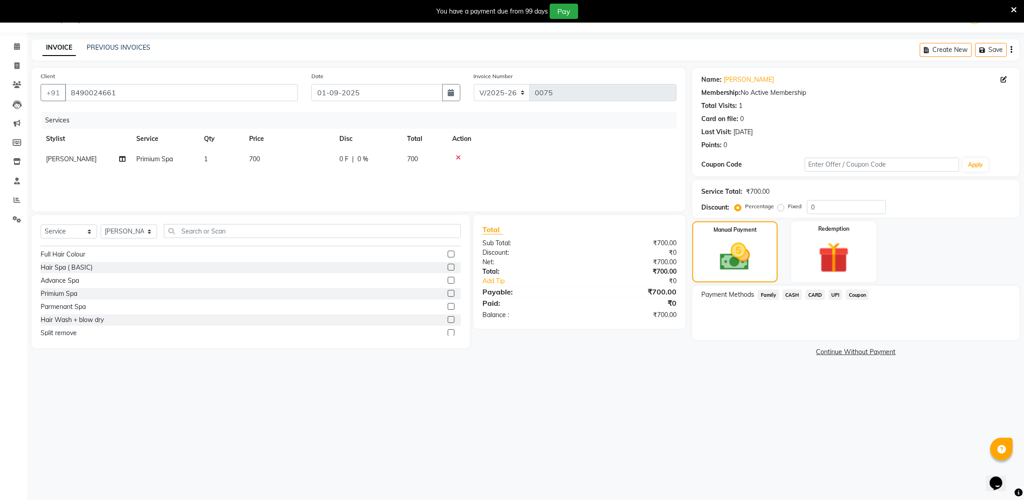
click at [837, 293] on span "UPI" at bounding box center [836, 294] width 14 height 10
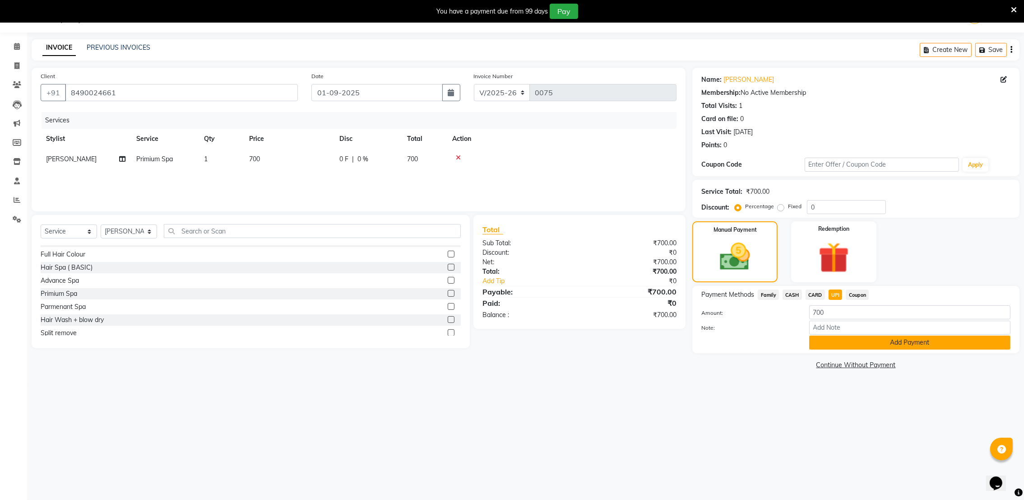
click at [912, 347] on button "Add Payment" at bounding box center [909, 342] width 201 height 14
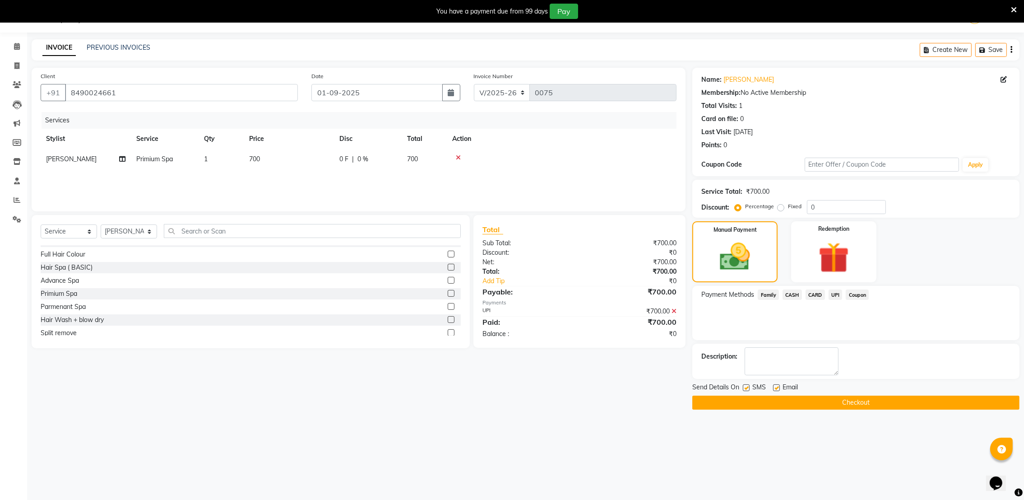
click at [849, 403] on button "Checkout" at bounding box center [855, 402] width 327 height 14
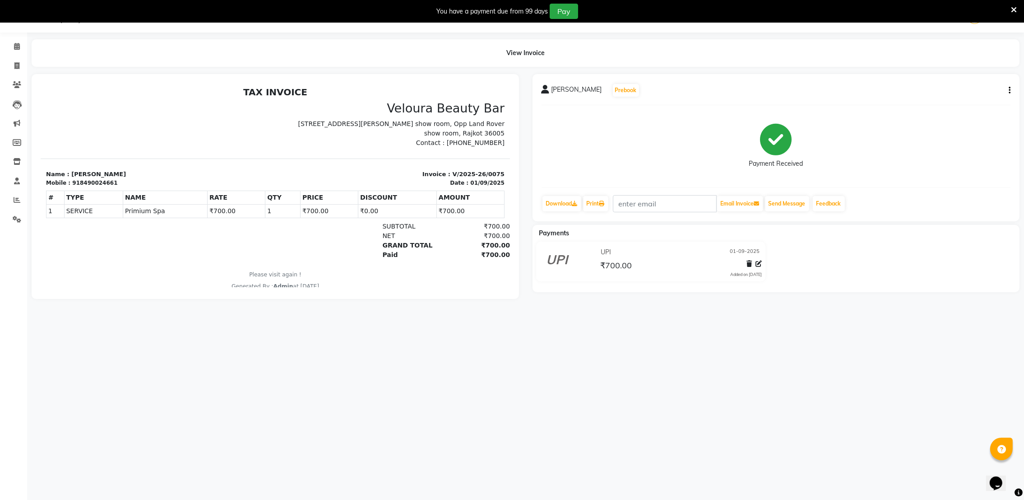
click at [770, 135] on icon at bounding box center [776, 140] width 32 height 32
click at [1013, 6] on icon at bounding box center [1014, 10] width 6 height 8
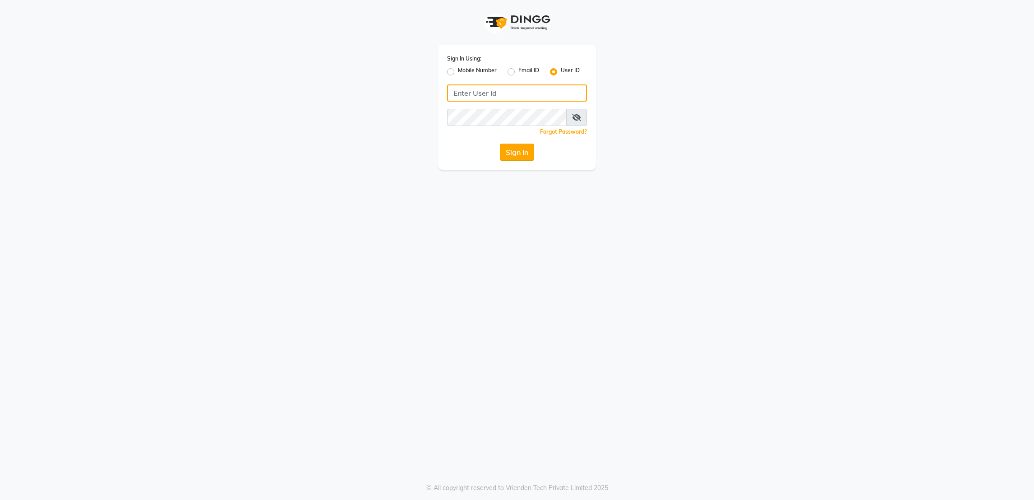
type input "rk123"
click at [516, 148] on button "Sign In" at bounding box center [517, 152] width 34 height 17
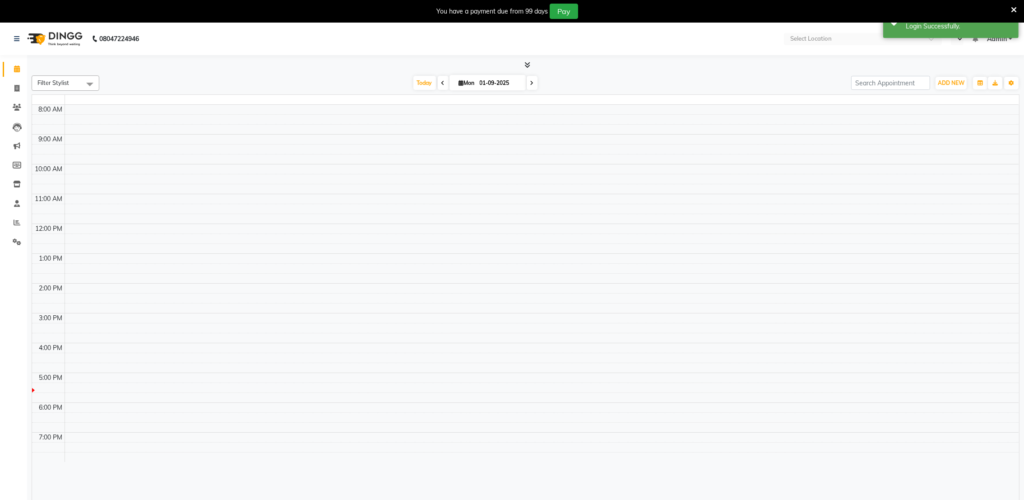
select select "en"
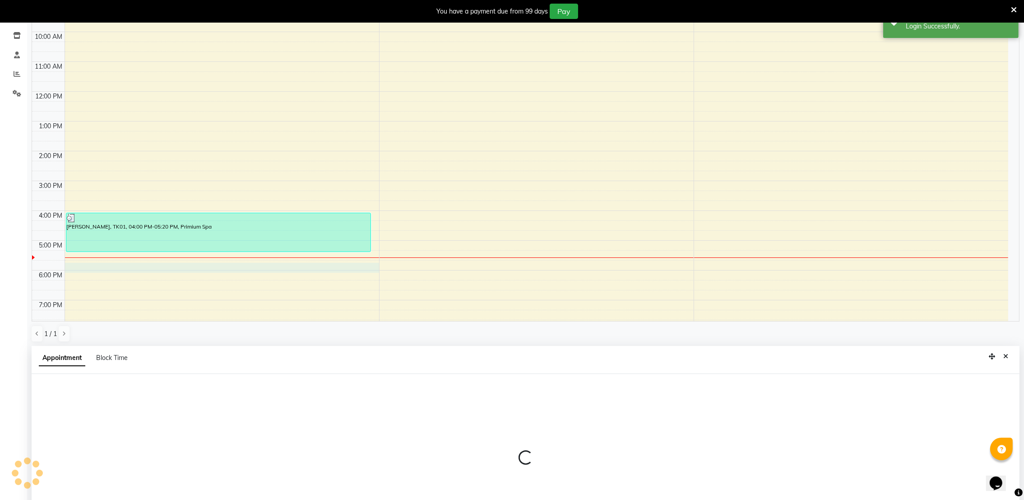
select select "72271"
select select "1065"
select select "tentative"
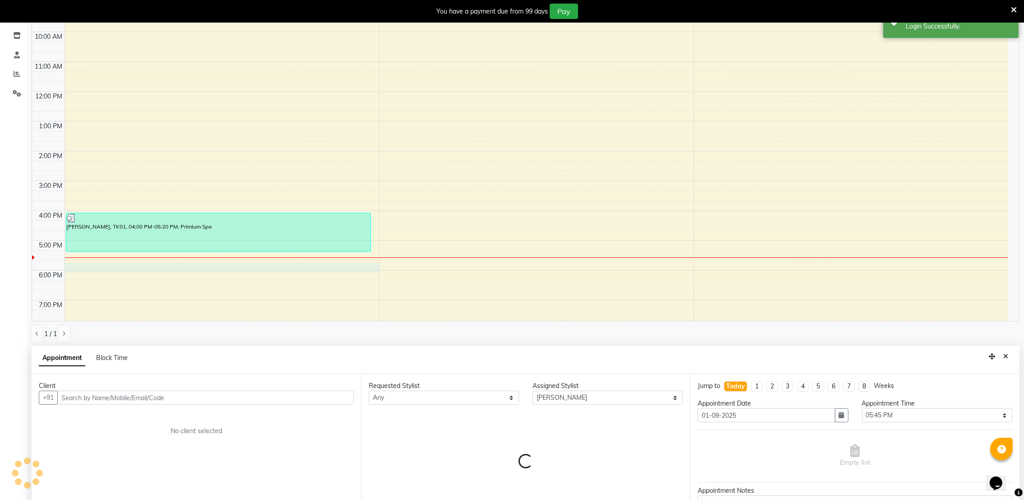
scroll to position [199, 0]
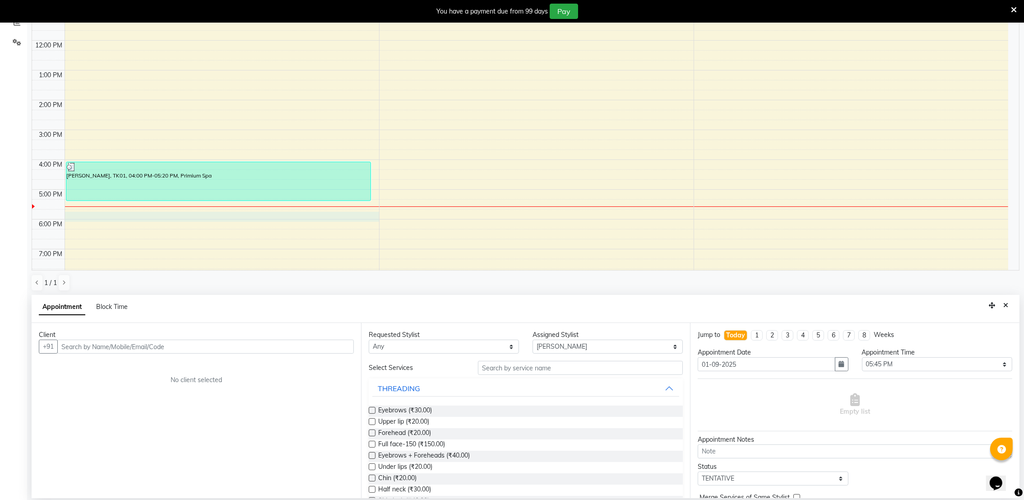
click at [70, 343] on input "text" at bounding box center [205, 346] width 297 height 14
type input "pinu"
click at [334, 344] on span "Add Client" at bounding box center [335, 346] width 30 height 8
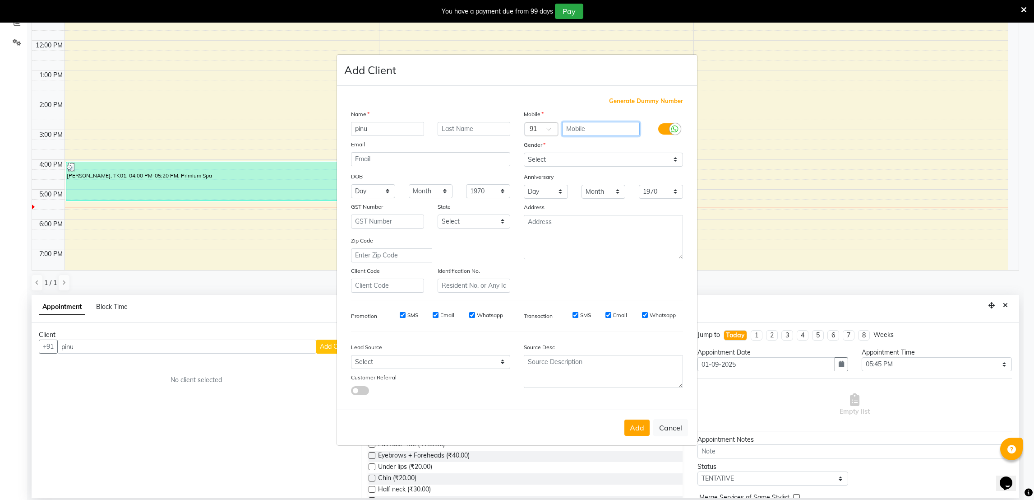
click at [587, 134] on input "text" at bounding box center [601, 129] width 78 height 14
type input "8511821008"
click at [561, 162] on select "Select [DEMOGRAPHIC_DATA] [DEMOGRAPHIC_DATA] Other Prefer Not To Say" at bounding box center [603, 160] width 159 height 14
select select "[DEMOGRAPHIC_DATA]"
click at [524, 162] on select "Select [DEMOGRAPHIC_DATA] [DEMOGRAPHIC_DATA] Other Prefer Not To Say" at bounding box center [603, 169] width 159 height 14
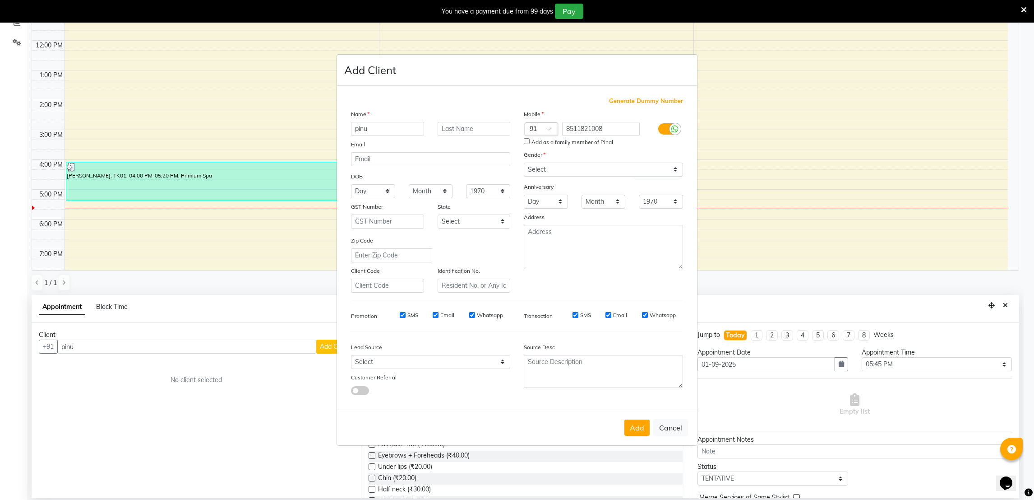
click at [526, 468] on ngb-modal-window "Add Client Generate Dummy Number Name pinu Email DOB Day 01 02 03 04 05 06 07 0…" at bounding box center [517, 250] width 1034 height 500
click at [635, 432] on button "Add" at bounding box center [637, 427] width 25 height 16
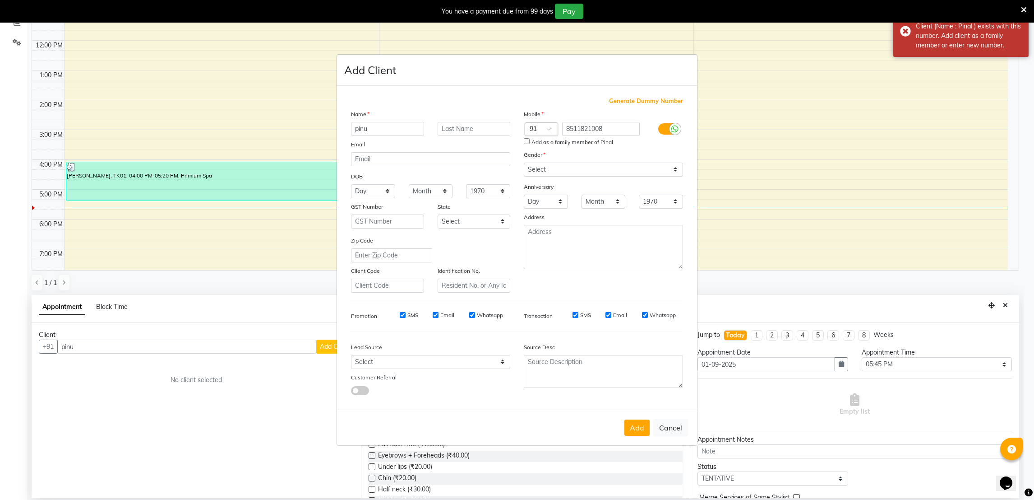
click at [632, 418] on div "Add Cancel" at bounding box center [517, 427] width 360 height 36
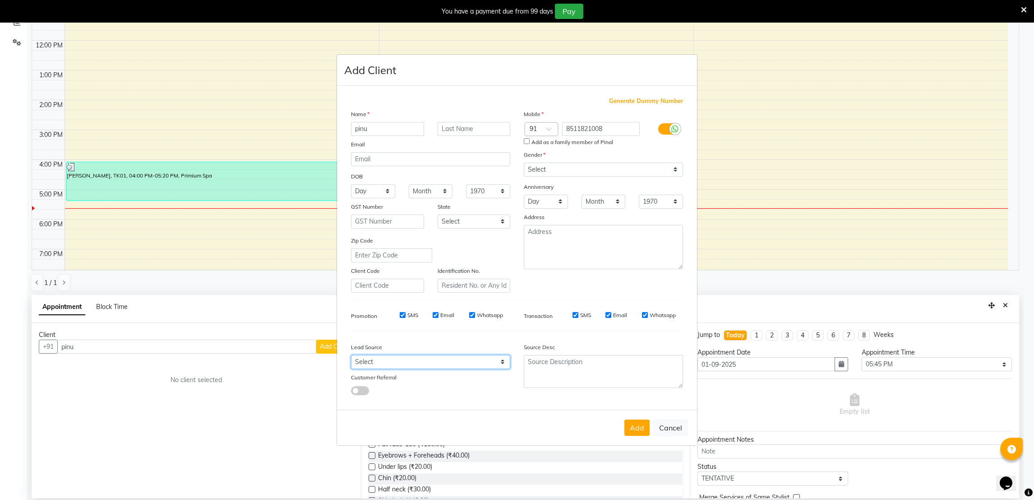
click at [507, 360] on select "Select Walk-in Referral Internet Friend Word of Mouth Advertisement Facebook Ju…" at bounding box center [430, 362] width 159 height 14
click at [501, 362] on select "Select Walk-in Referral Internet Friend Word of Mouth Advertisement Facebook Ju…" at bounding box center [430, 362] width 159 height 14
click at [486, 398] on div "Generate Dummy Number Name pinu Email DOB Day 01 02 03 04 05 06 07 08 09 10 11 …" at bounding box center [517, 250] width 346 height 306
click at [633, 430] on button "Add" at bounding box center [637, 427] width 25 height 16
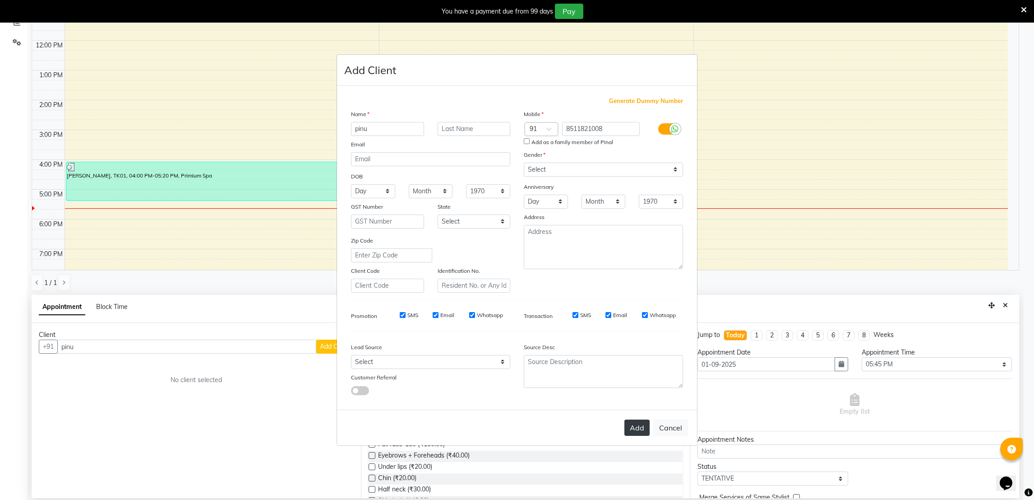
click at [633, 430] on button "Add" at bounding box center [637, 427] width 25 height 16
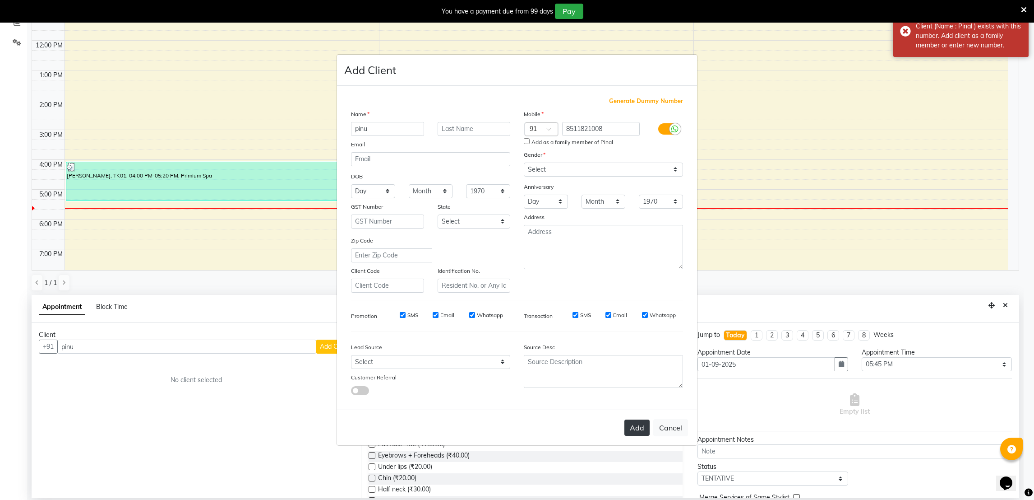
click at [633, 430] on button "Add" at bounding box center [637, 427] width 25 height 16
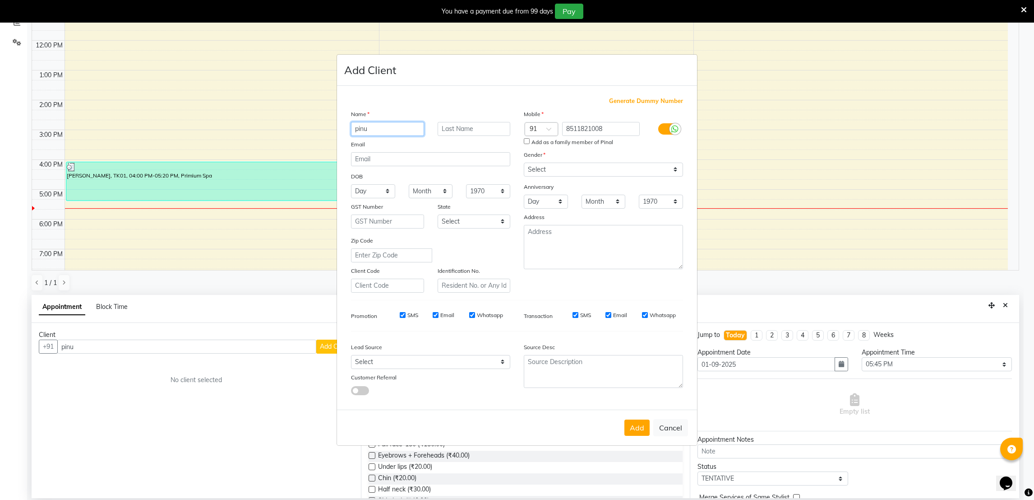
click at [381, 133] on input "pinu" at bounding box center [387, 129] width 73 height 14
type input "pinal"
click at [634, 425] on button "Add" at bounding box center [637, 427] width 25 height 16
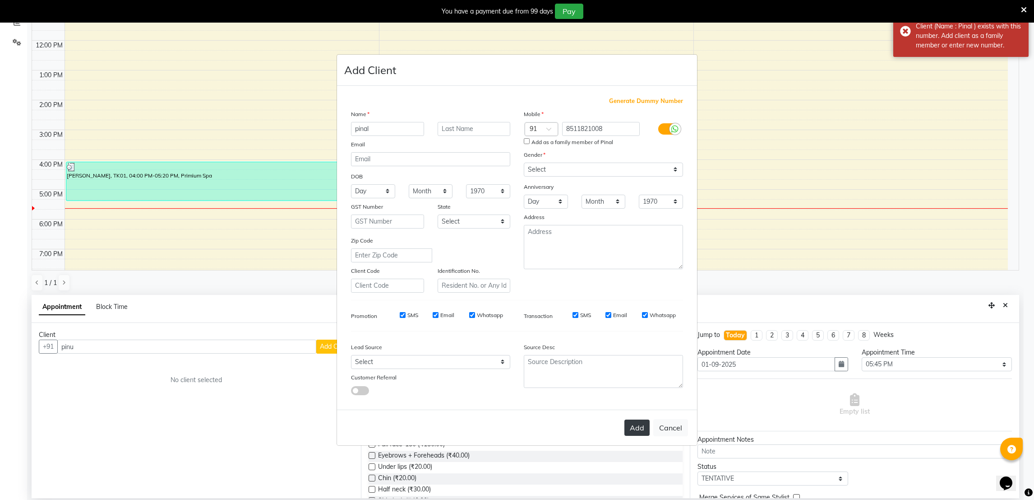
click at [634, 425] on button "Add" at bounding box center [637, 427] width 25 height 16
click at [635, 425] on button "Add" at bounding box center [637, 427] width 25 height 16
click at [629, 415] on div "Add Cancel" at bounding box center [517, 427] width 360 height 36
drag, startPoint x: 629, startPoint y: 415, endPoint x: 618, endPoint y: 431, distance: 19.2
click at [618, 431] on div "Add Cancel" at bounding box center [517, 427] width 360 height 36
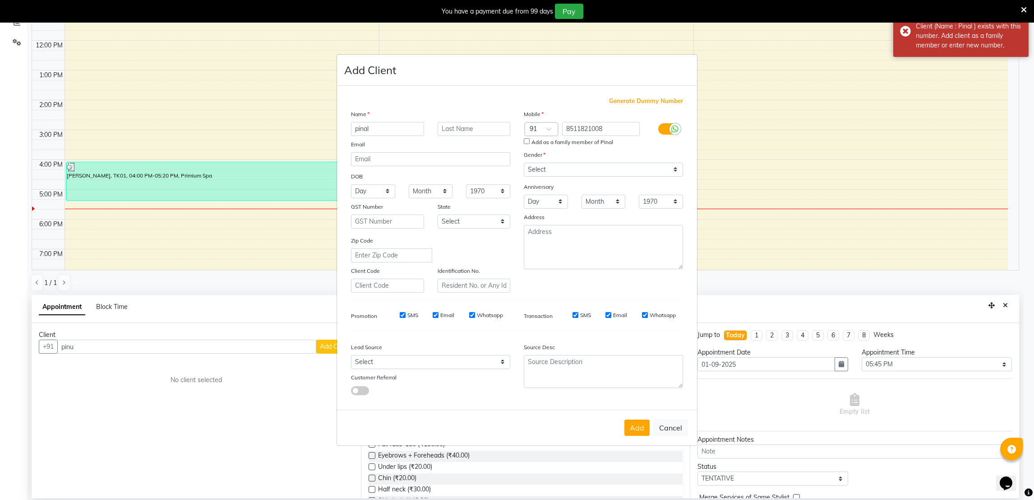
click at [618, 431] on div "Add Cancel" at bounding box center [517, 427] width 360 height 36
click at [639, 425] on button "Add" at bounding box center [637, 427] width 25 height 16
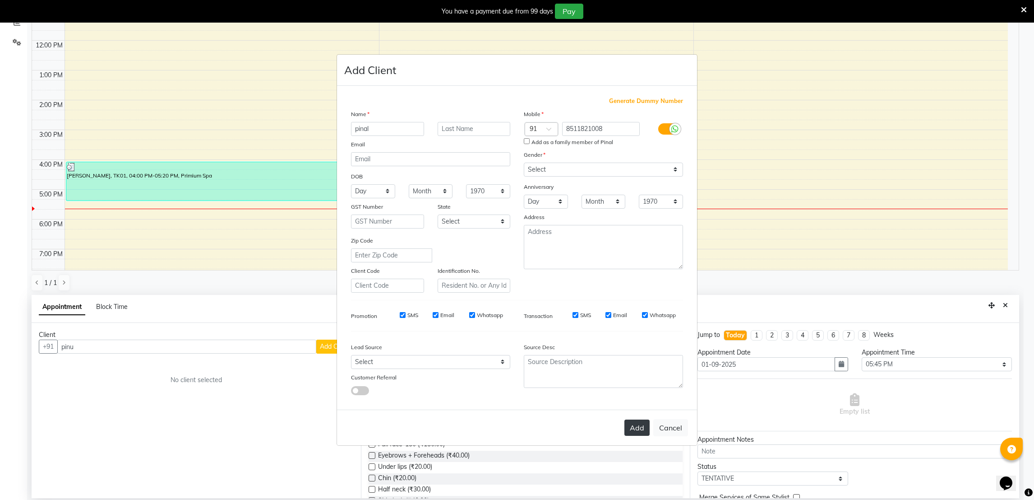
click at [635, 430] on button "Add" at bounding box center [637, 427] width 25 height 16
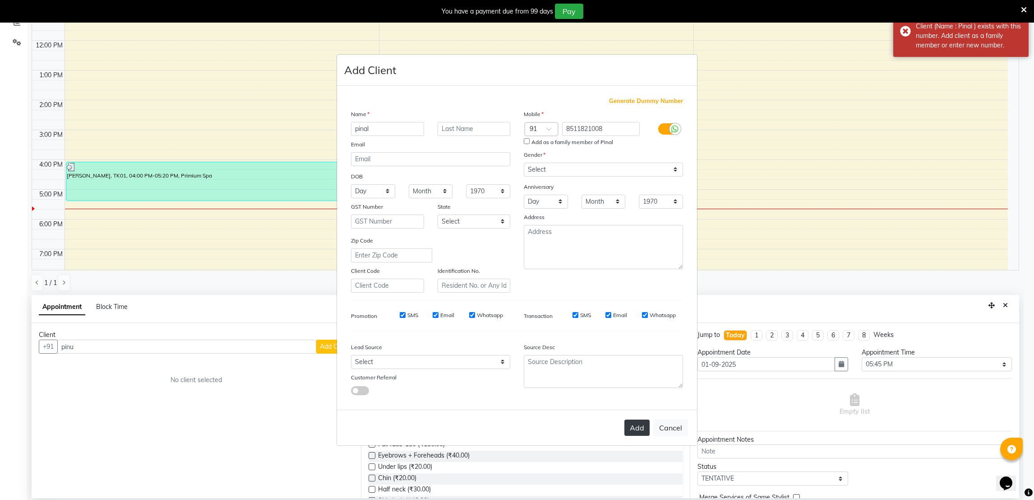
click at [635, 430] on button "Add" at bounding box center [637, 427] width 25 height 16
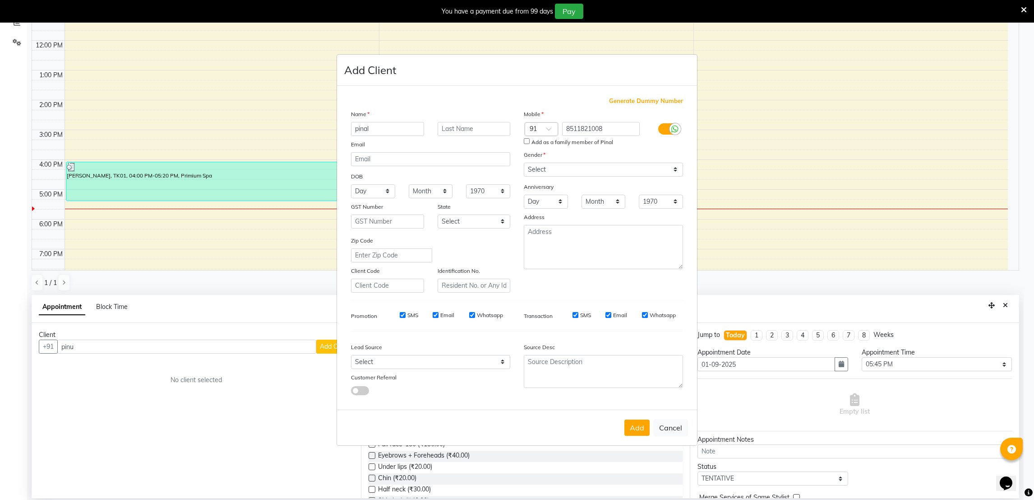
click at [526, 143] on input "Add as a family member of Pinal" at bounding box center [527, 141] width 6 height 6
checkbox input "true"
click at [637, 431] on button "Add" at bounding box center [637, 427] width 25 height 16
type input "8511821008"
select select
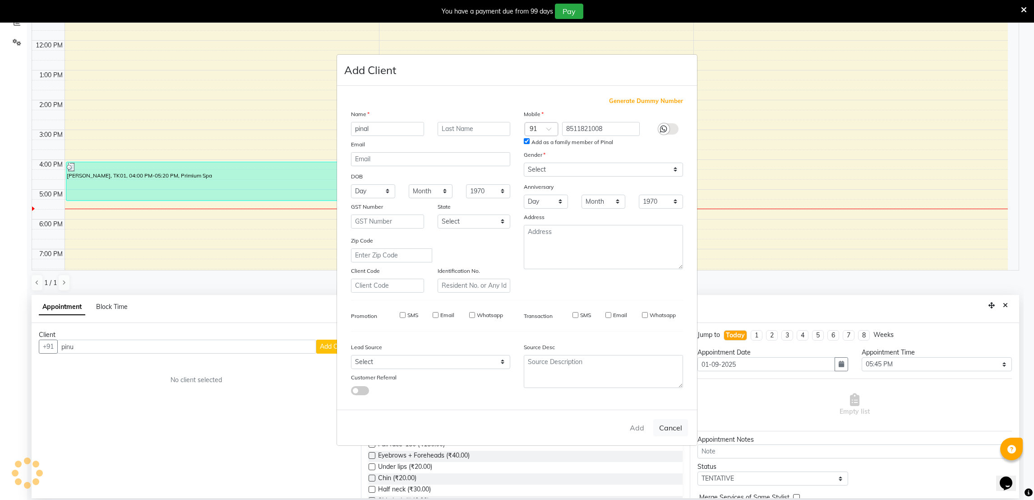
select select
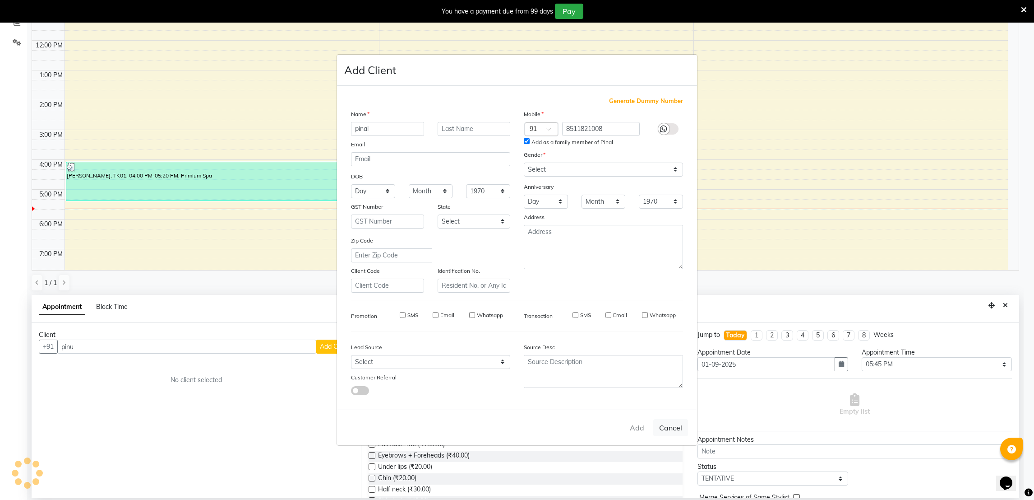
select select
checkbox input "false"
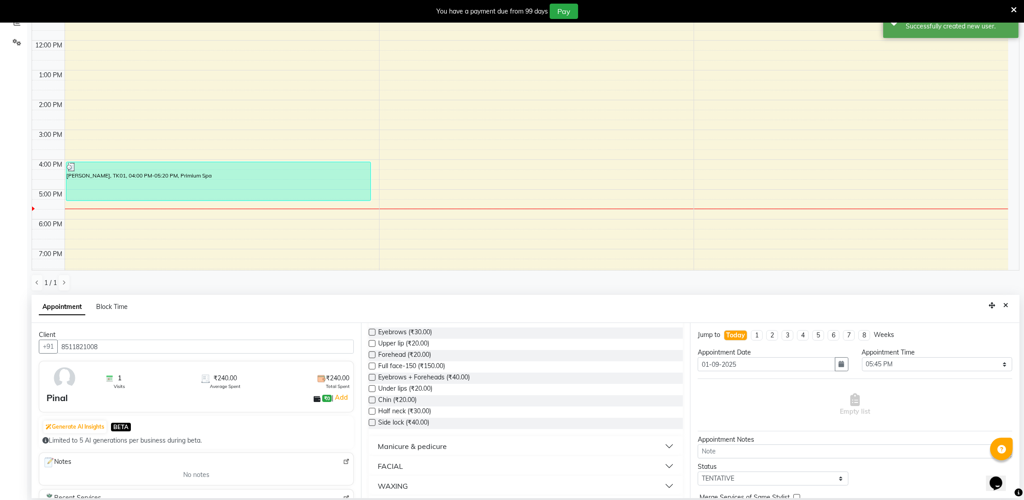
scroll to position [153, 0]
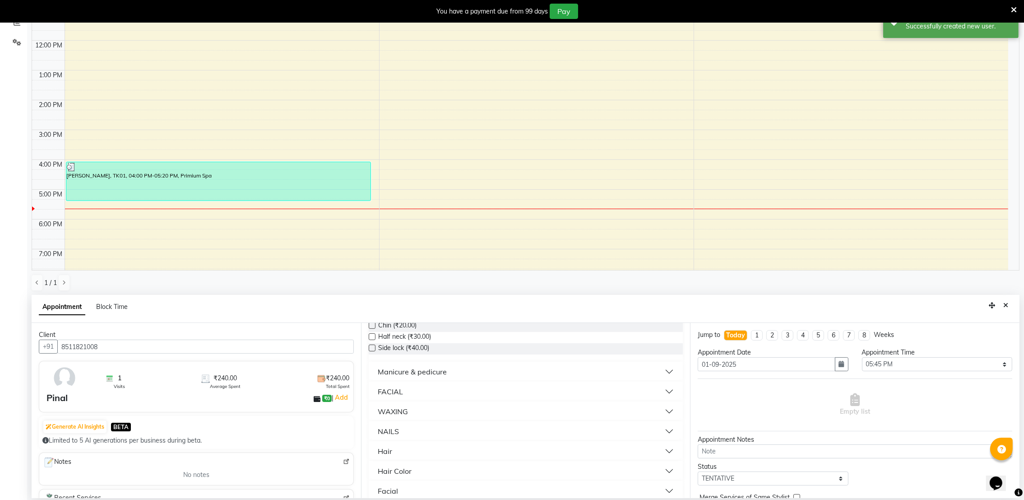
click at [679, 361] on div "Requested Stylist Any [PERSON_NAME] [PERSON_NAME] Assigned Stylist Select [PERS…" at bounding box center [525, 410] width 329 height 175
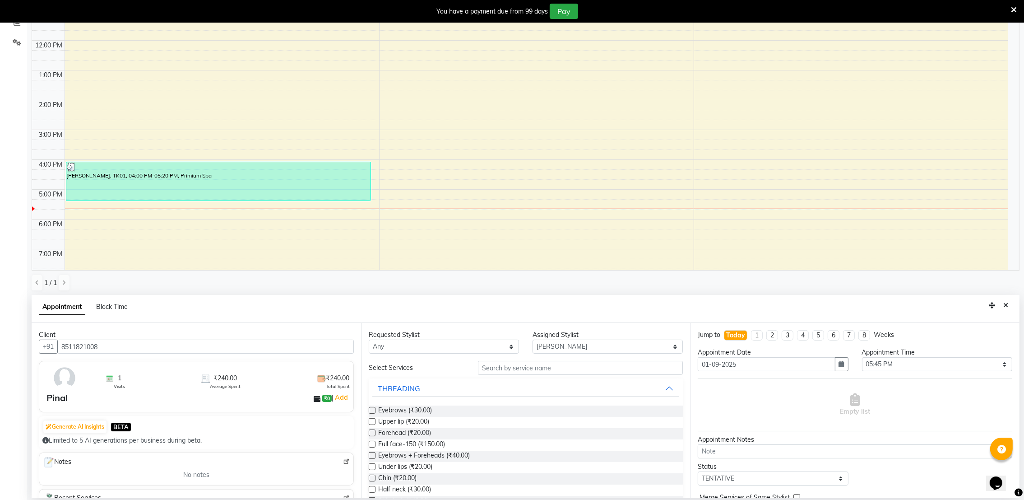
click at [372, 411] on label at bounding box center [372, 410] width 7 height 7
click at [372, 411] on input "checkbox" at bounding box center [372, 411] width 6 height 6
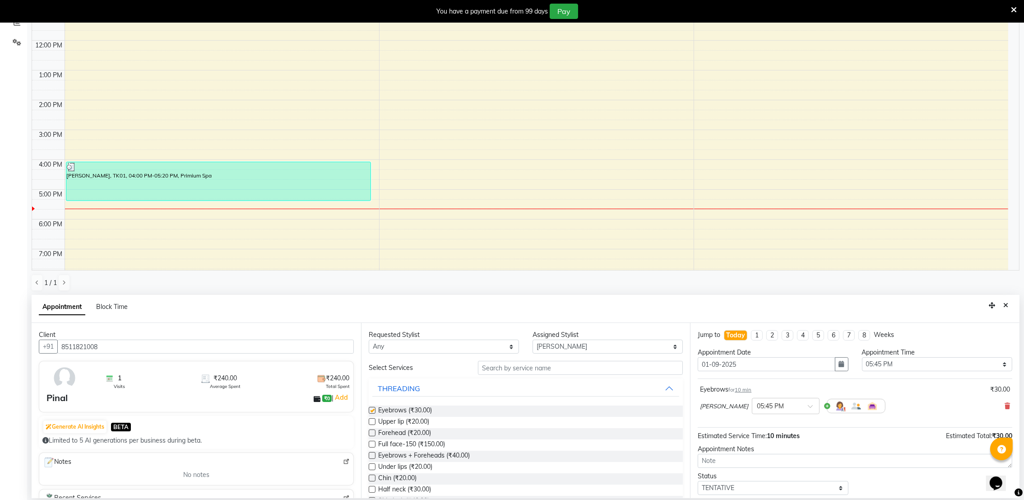
checkbox input "false"
click at [373, 421] on label at bounding box center [372, 421] width 7 height 7
click at [373, 421] on input "checkbox" at bounding box center [372, 422] width 6 height 6
checkbox input "false"
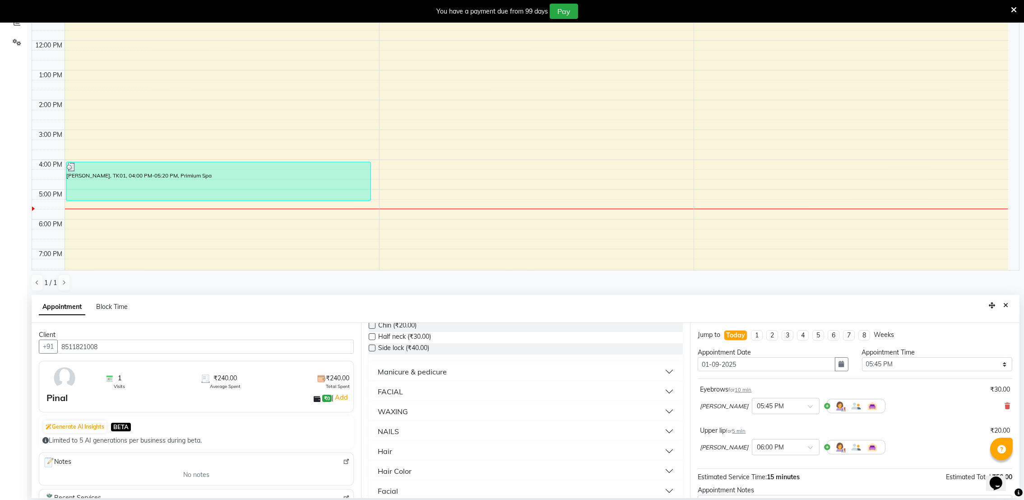
click at [410, 450] on button "Hair" at bounding box center [525, 451] width 307 height 16
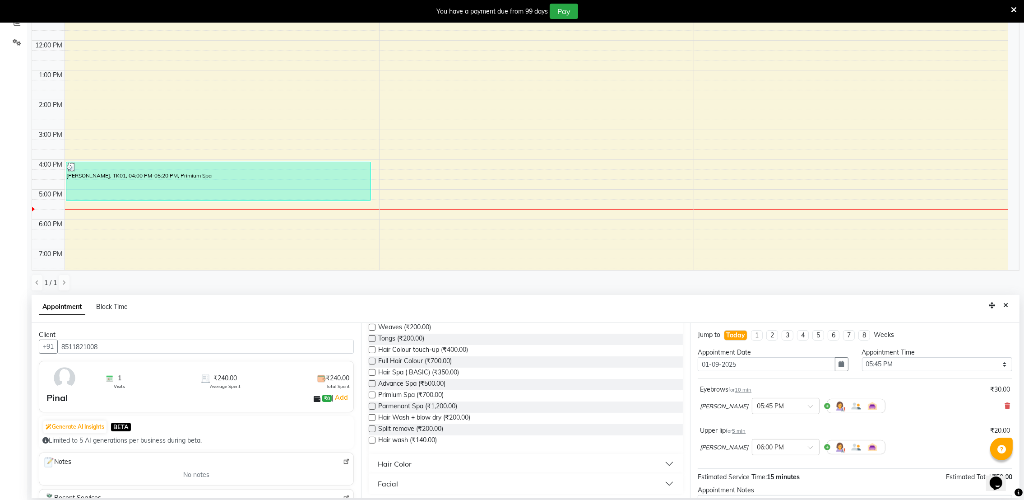
scroll to position [402, 0]
click at [373, 442] on div at bounding box center [372, 439] width 6 height 9
drag, startPoint x: 373, startPoint y: 442, endPoint x: 378, endPoint y: 447, distance: 7.0
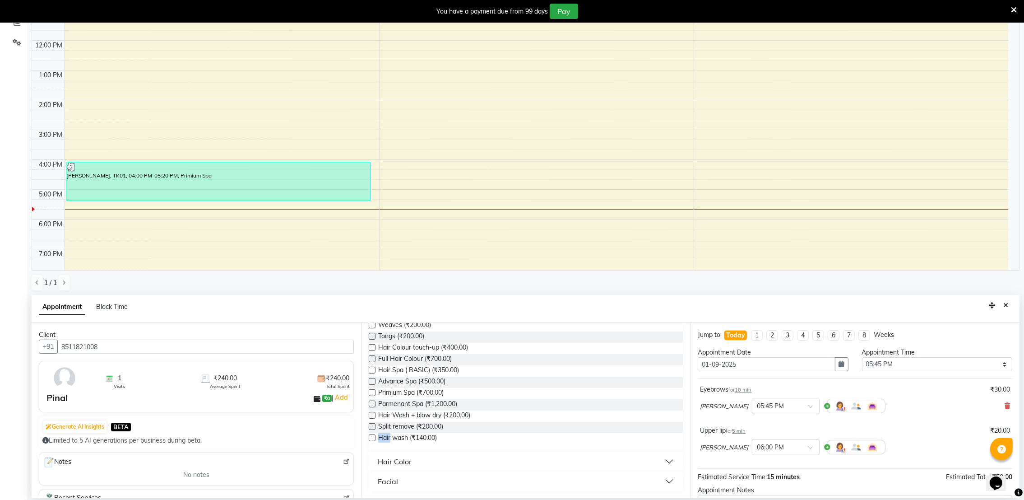
click at [378, 447] on div "Hair Cut (₹150.00) Keratin (₹1,199.00) Highlights (₹1,499.00) [MEDICAL_DATA] (₹…" at bounding box center [526, 331] width 315 height 240
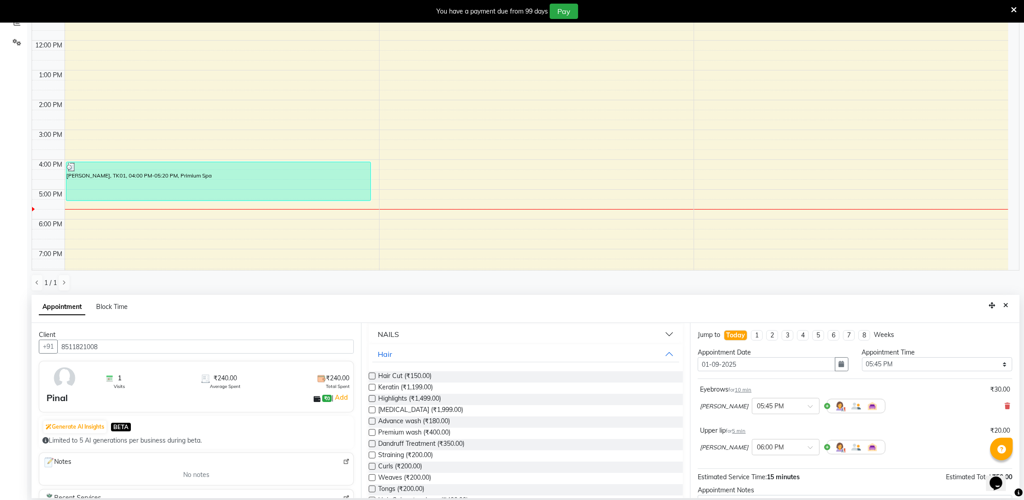
scroll to position [97, 0]
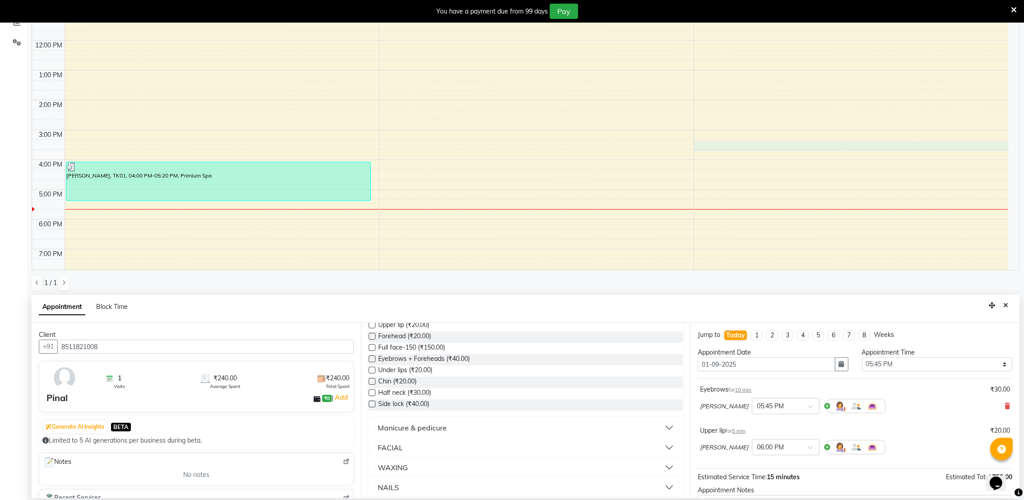
click at [891, 143] on div "9:00 AM 10:00 AM 11:00 AM 12:00 PM 1:00 PM 2:00 PM 3:00 PM 4:00 PM 5:00 PM 6:00…" at bounding box center [520, 129] width 976 height 357
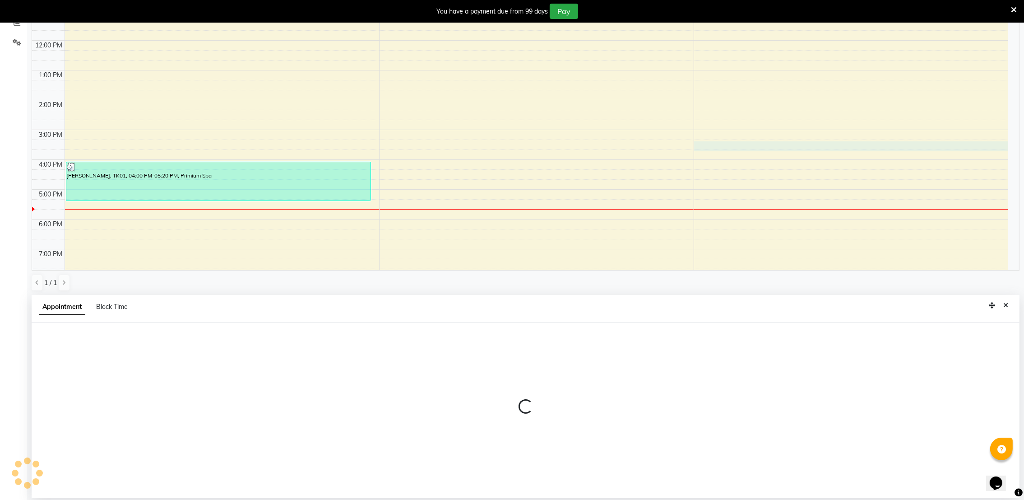
select select "72270"
select select "tentative"
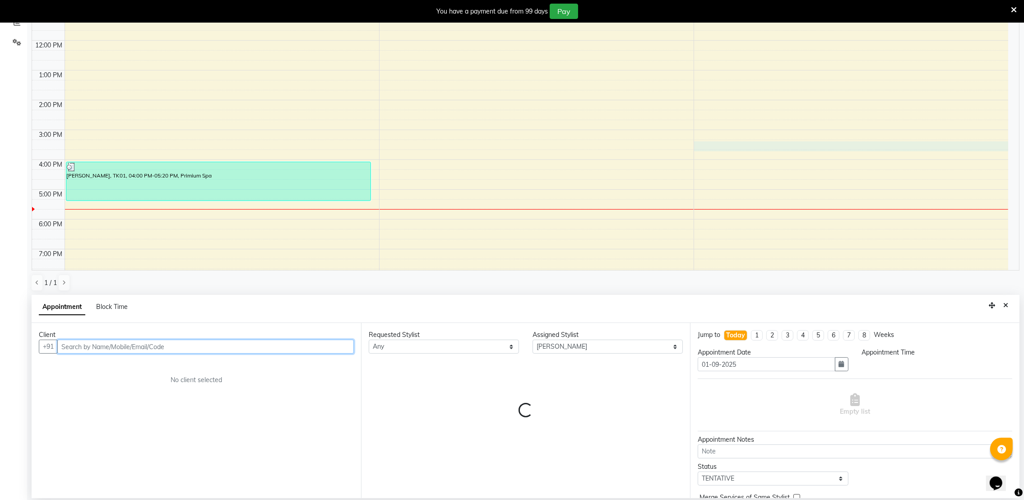
select select "915"
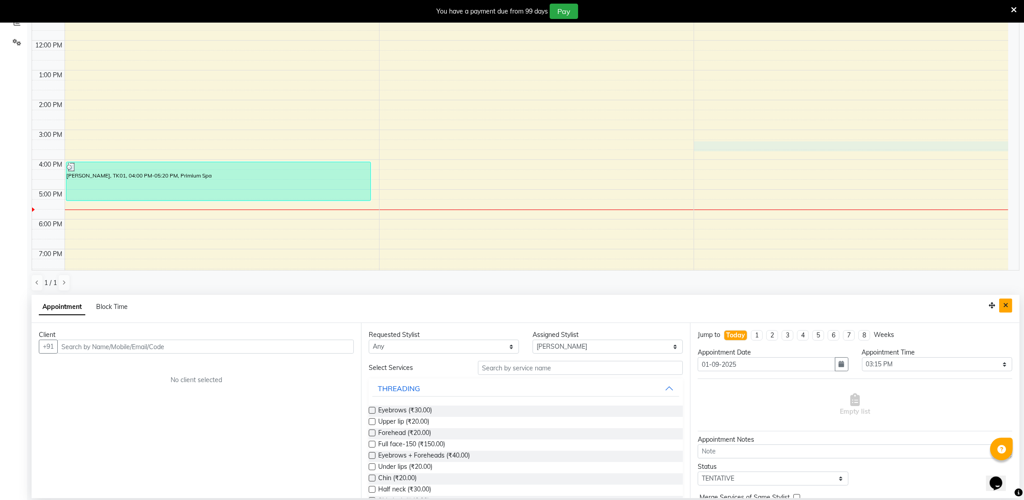
click at [1006, 302] on icon "Close" at bounding box center [1005, 305] width 5 height 6
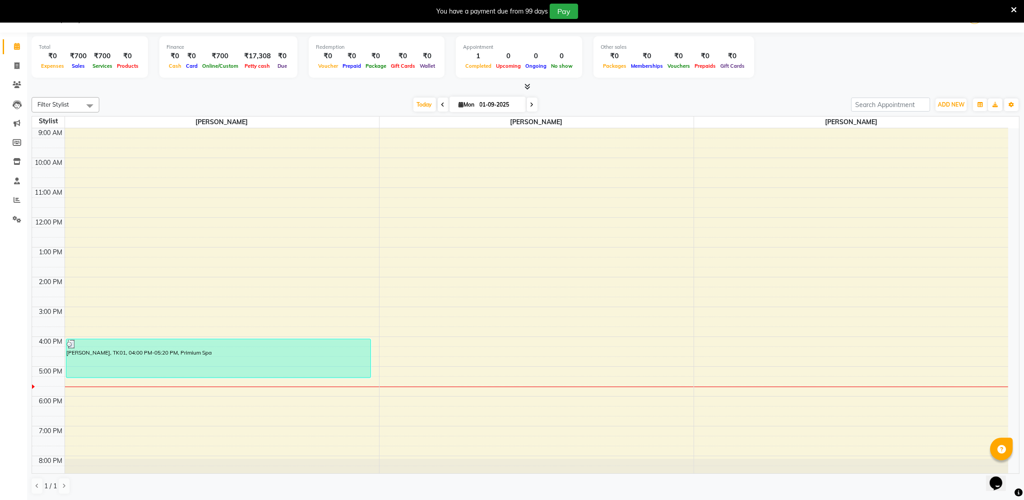
click at [1015, 10] on icon at bounding box center [1014, 10] width 6 height 8
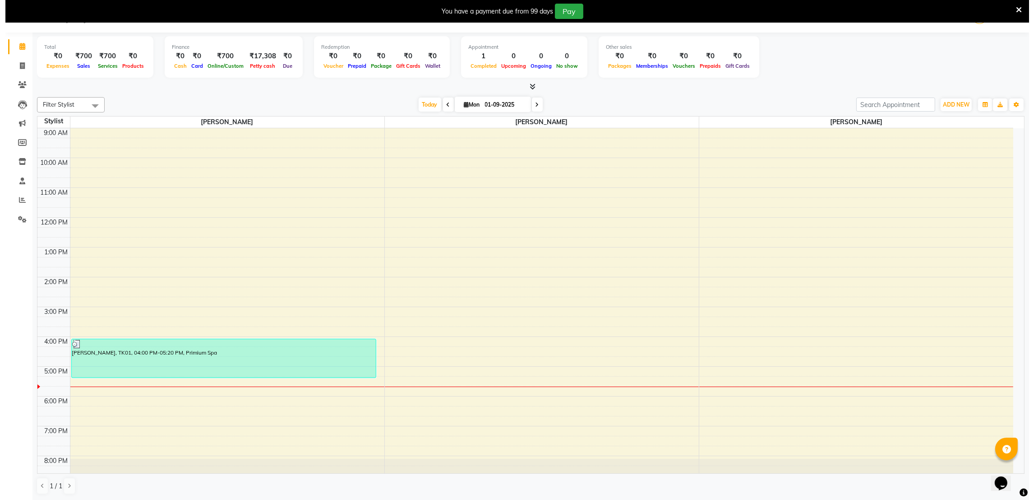
scroll to position [0, 0]
